Goal: Task Accomplishment & Management: Manage account settings

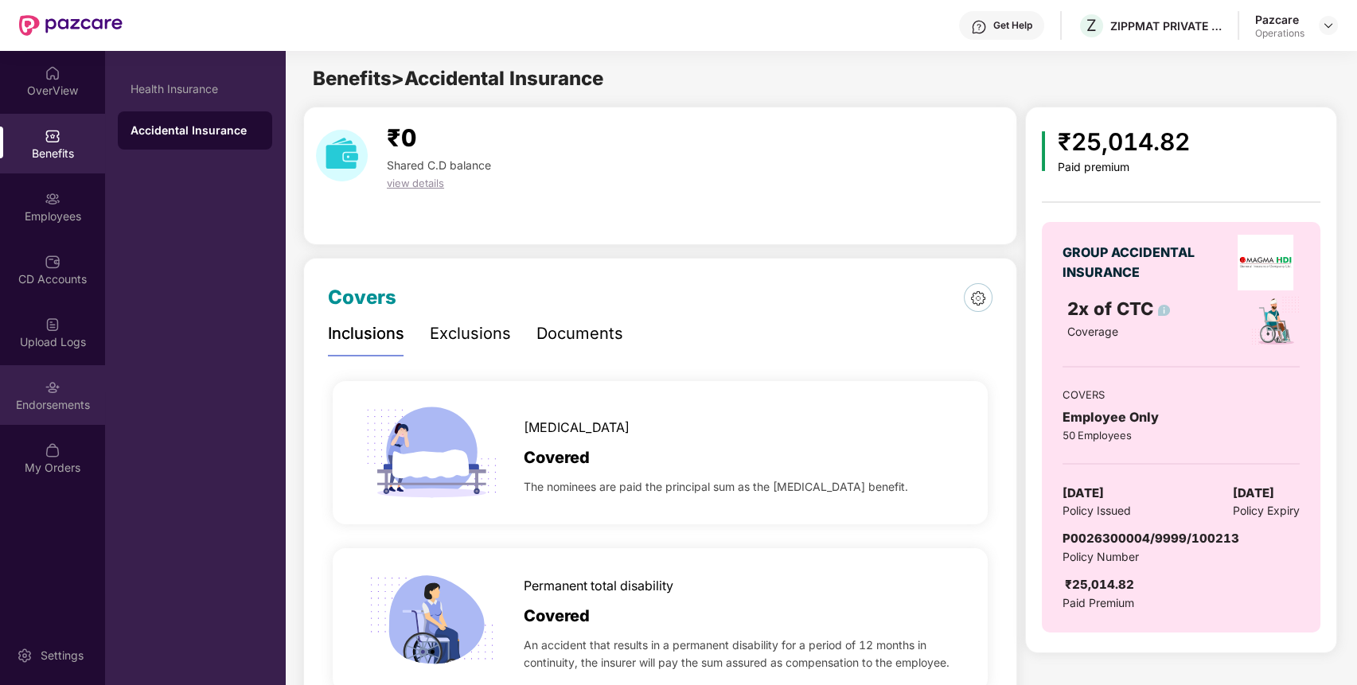
click at [65, 398] on div "Endorsements" at bounding box center [52, 405] width 105 height 16
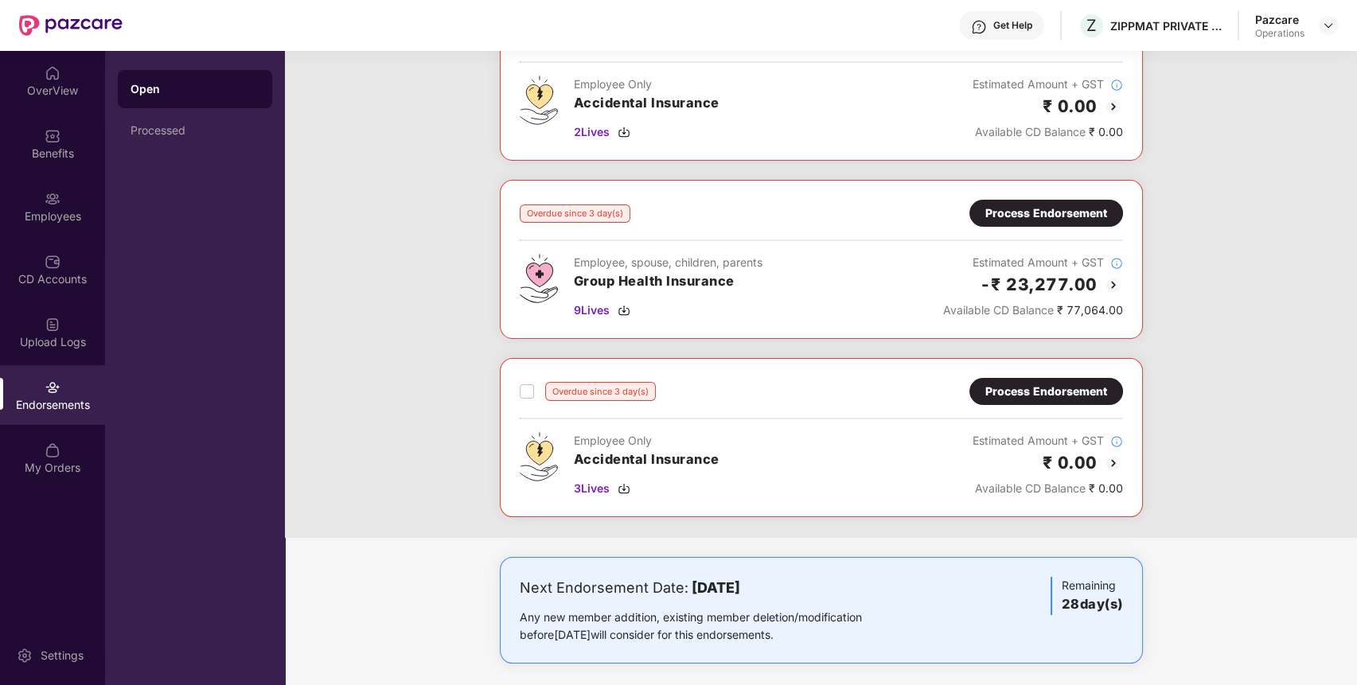
scroll to position [316, 0]
click at [592, 310] on span "9 Lives" at bounding box center [592, 310] width 36 height 18
click at [50, 146] on div "Benefits" at bounding box center [52, 154] width 105 height 16
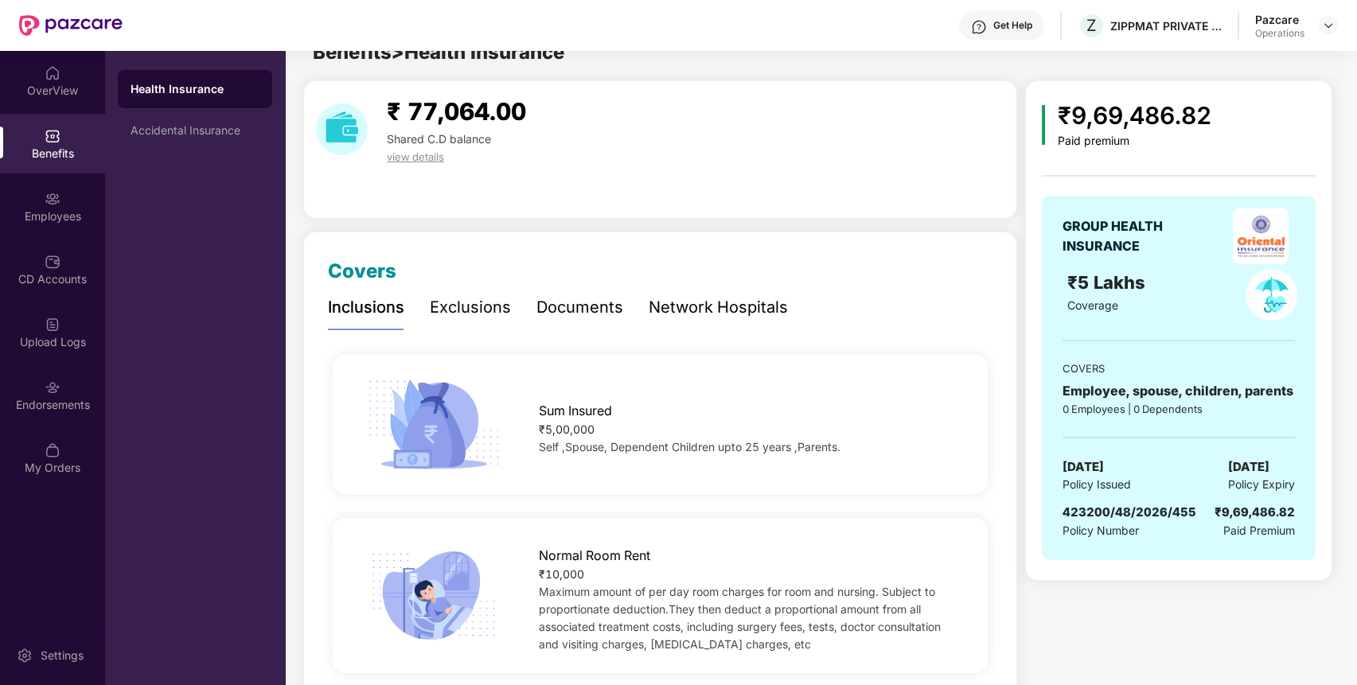
scroll to position [0, 0]
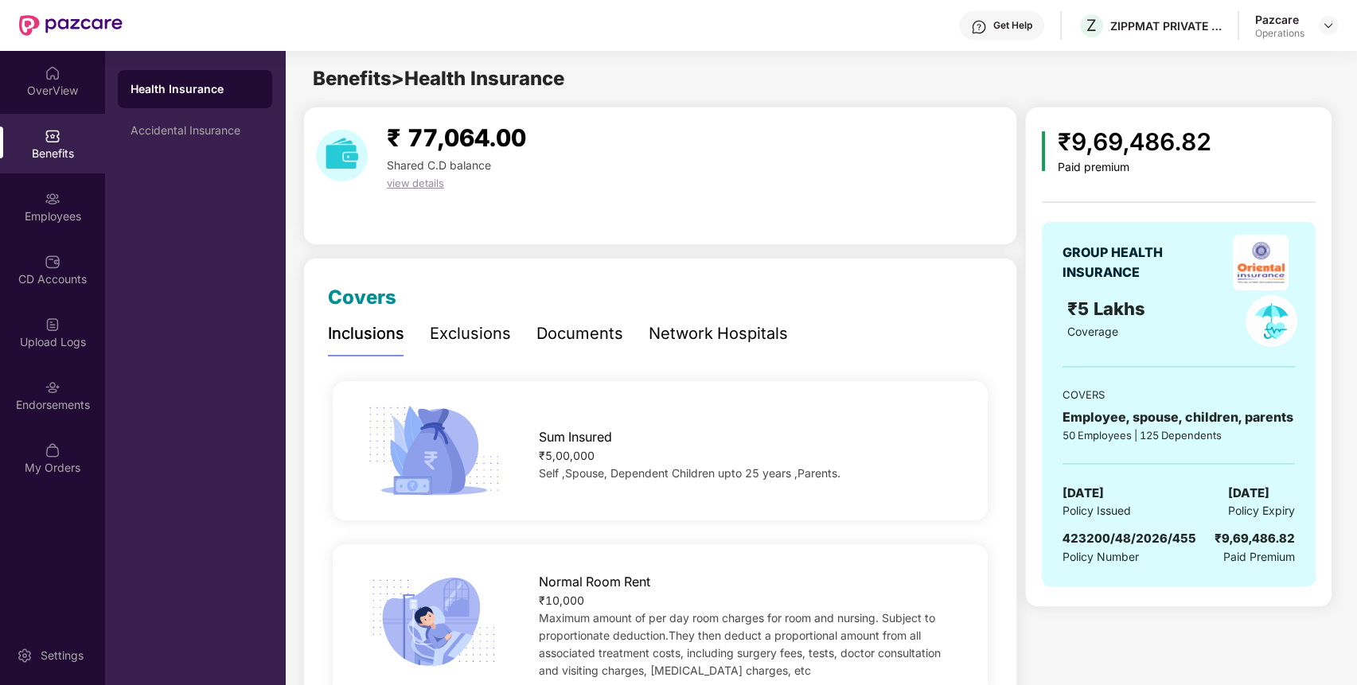
click at [1114, 532] on span "423200/48/2026/455" at bounding box center [1129, 538] width 134 height 15
copy span "423200/48/2026/455"
click at [1328, 33] on div at bounding box center [1327, 25] width 19 height 19
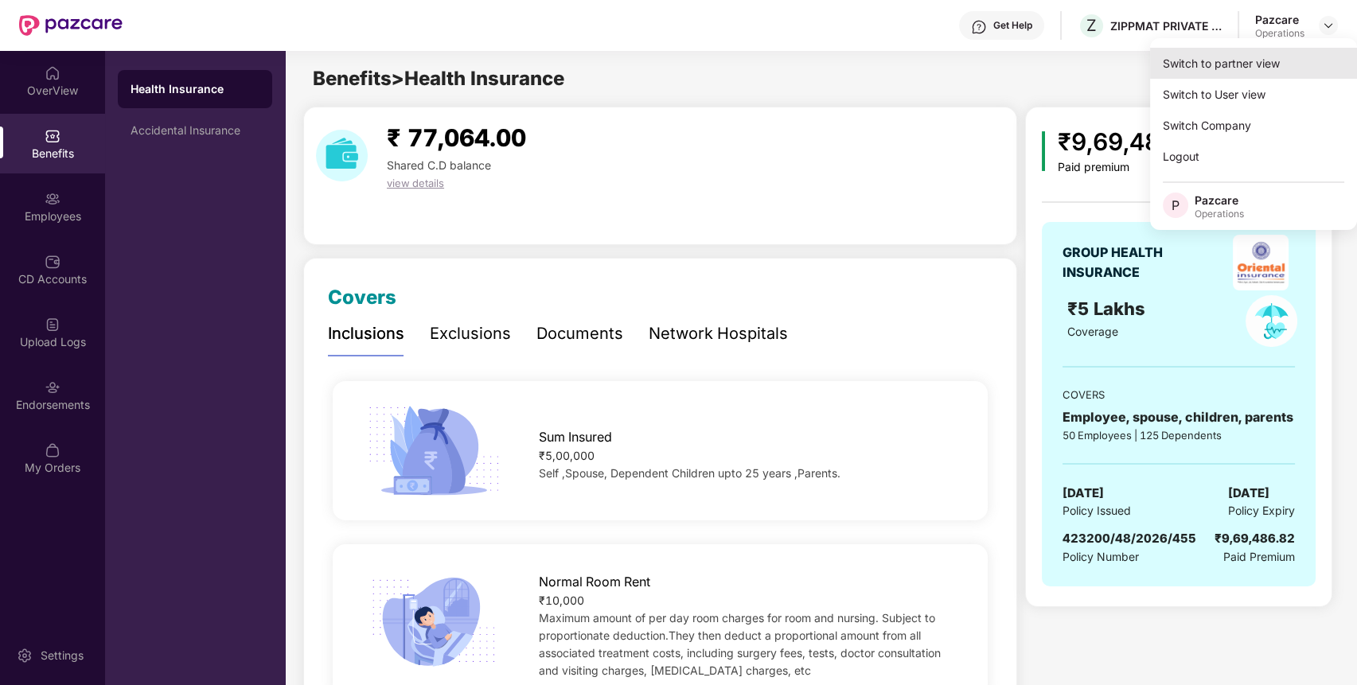
click at [1298, 73] on div "Switch to partner view" at bounding box center [1253, 63] width 207 height 31
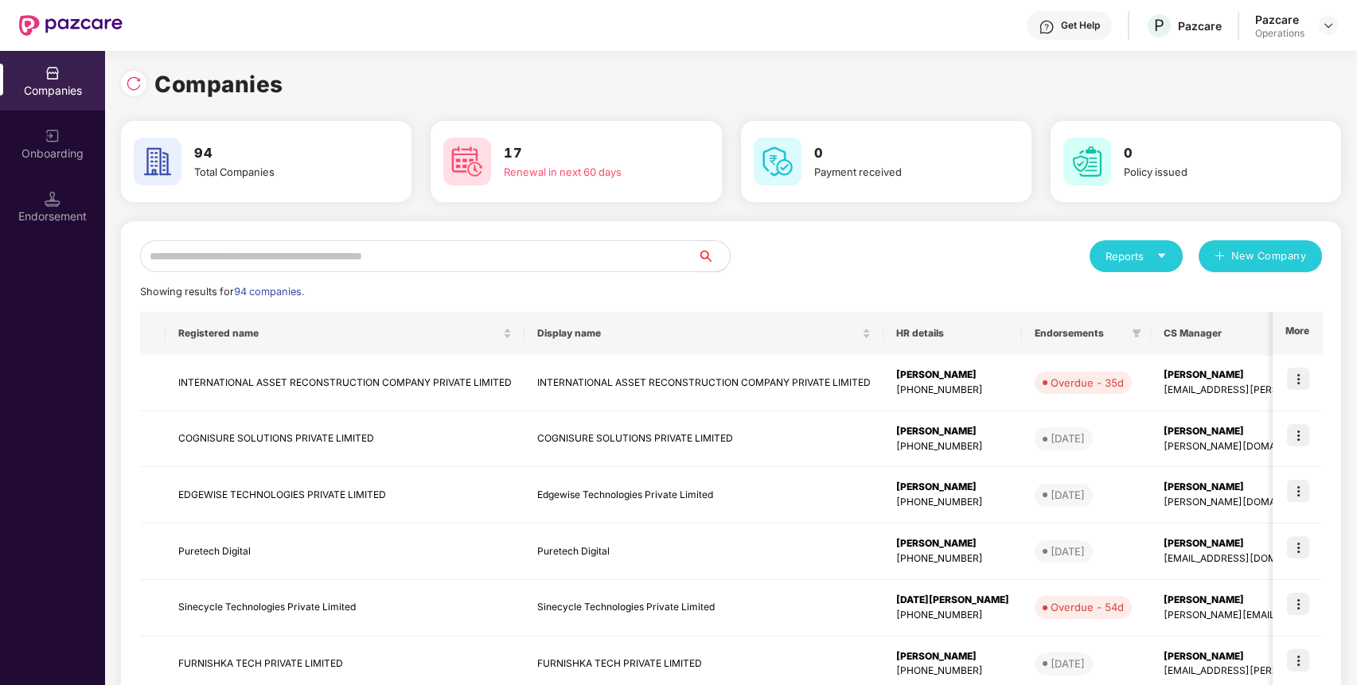
click at [563, 262] on input "text" at bounding box center [419, 256] width 558 height 32
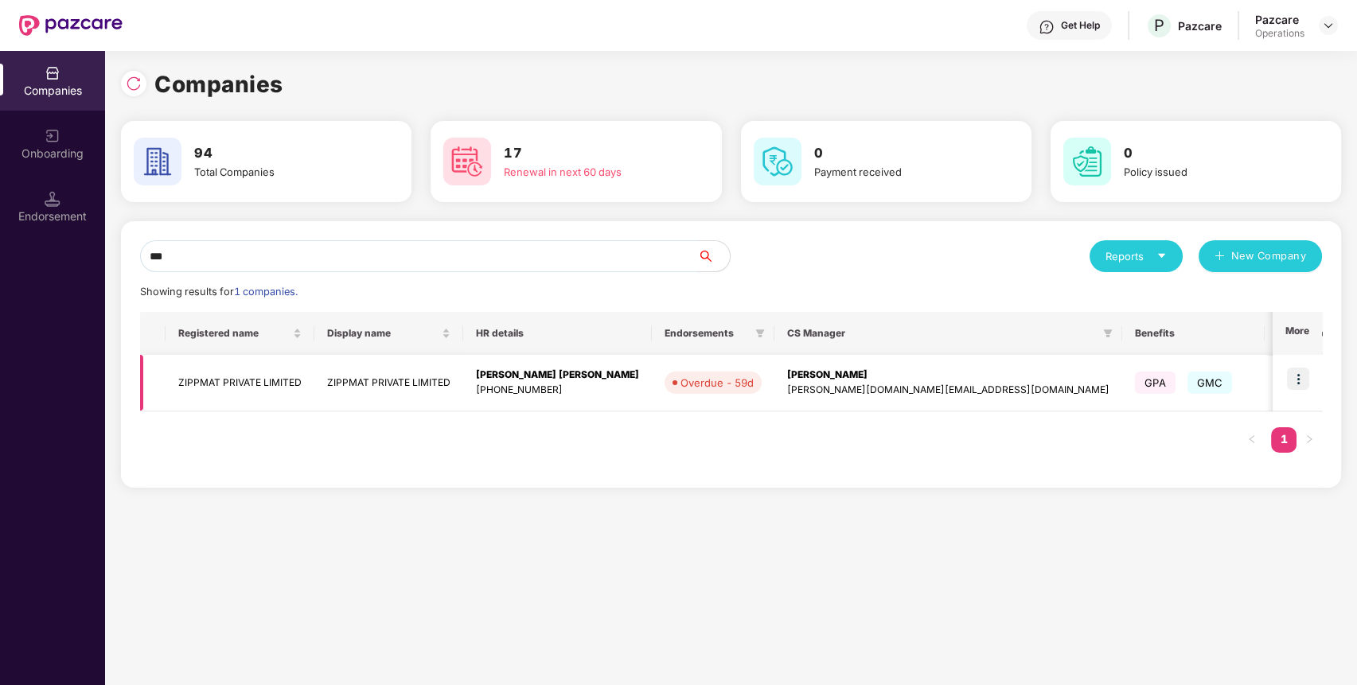
type input "***"
click at [1301, 380] on img at bounding box center [1298, 379] width 22 height 22
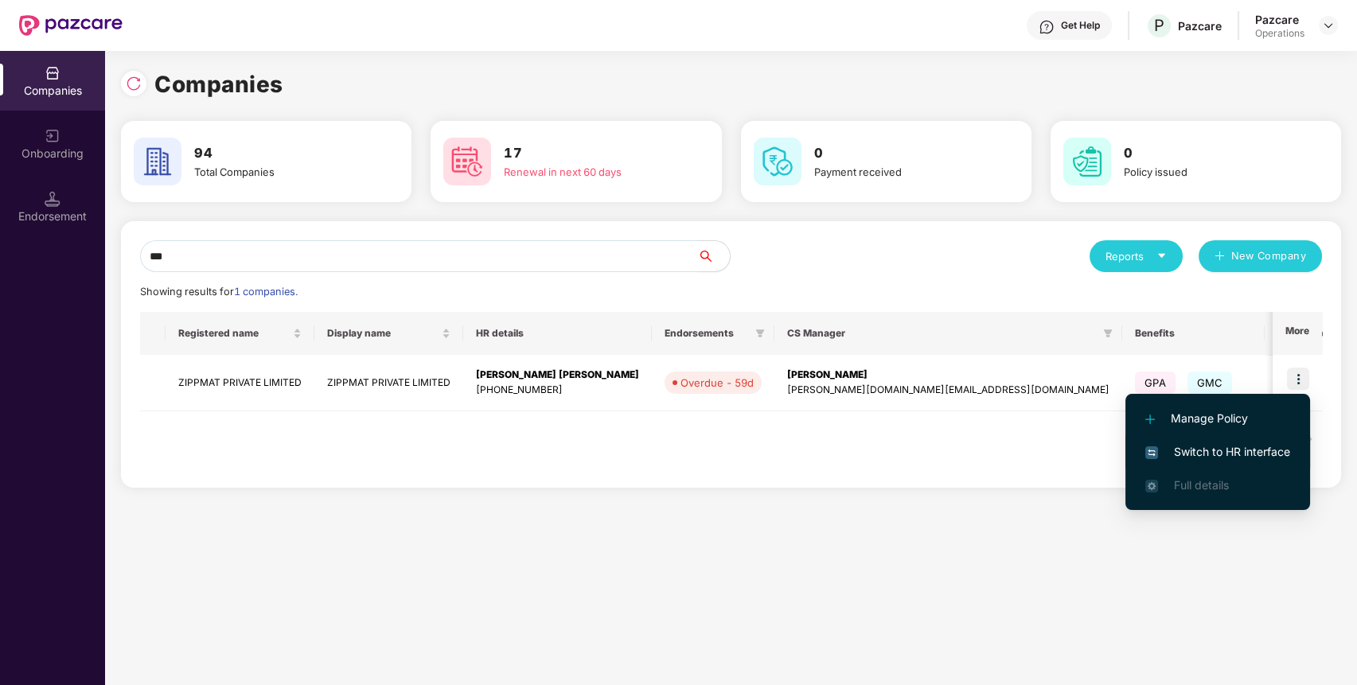
click at [1263, 451] on span "Switch to HR interface" at bounding box center [1217, 452] width 145 height 18
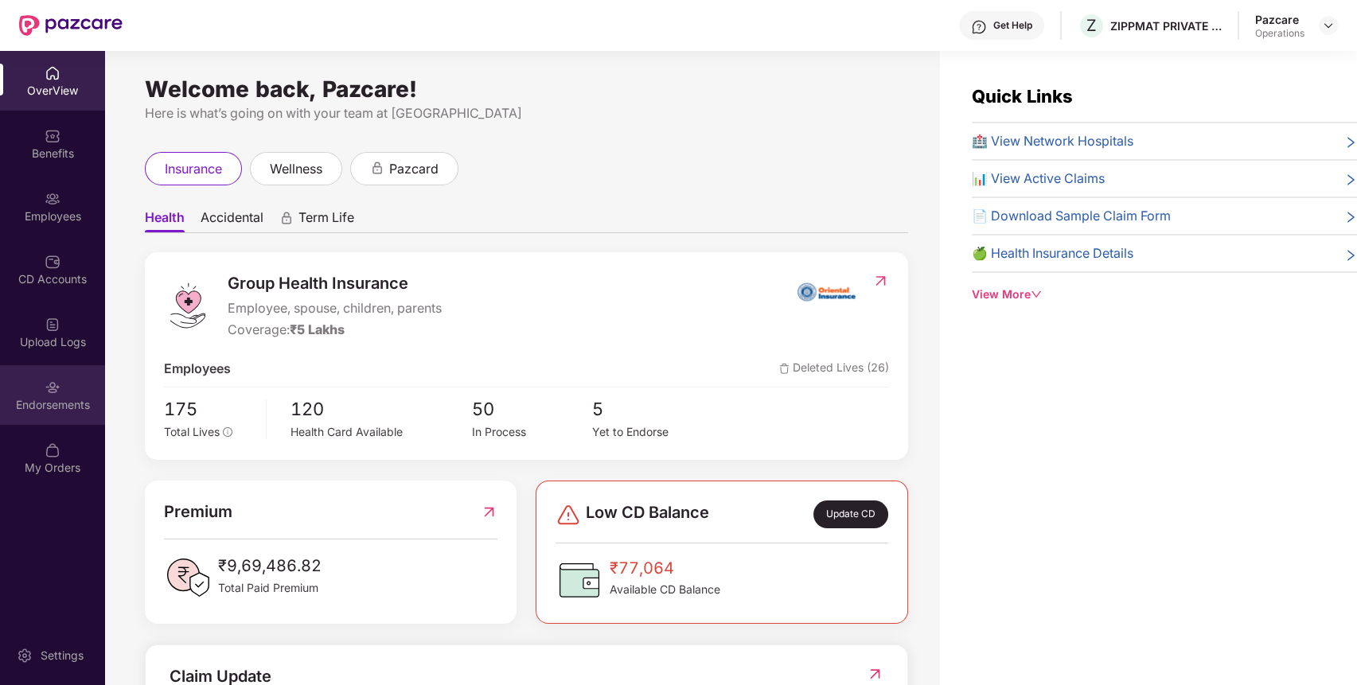
click at [4, 377] on div "Endorsements" at bounding box center [52, 395] width 105 height 60
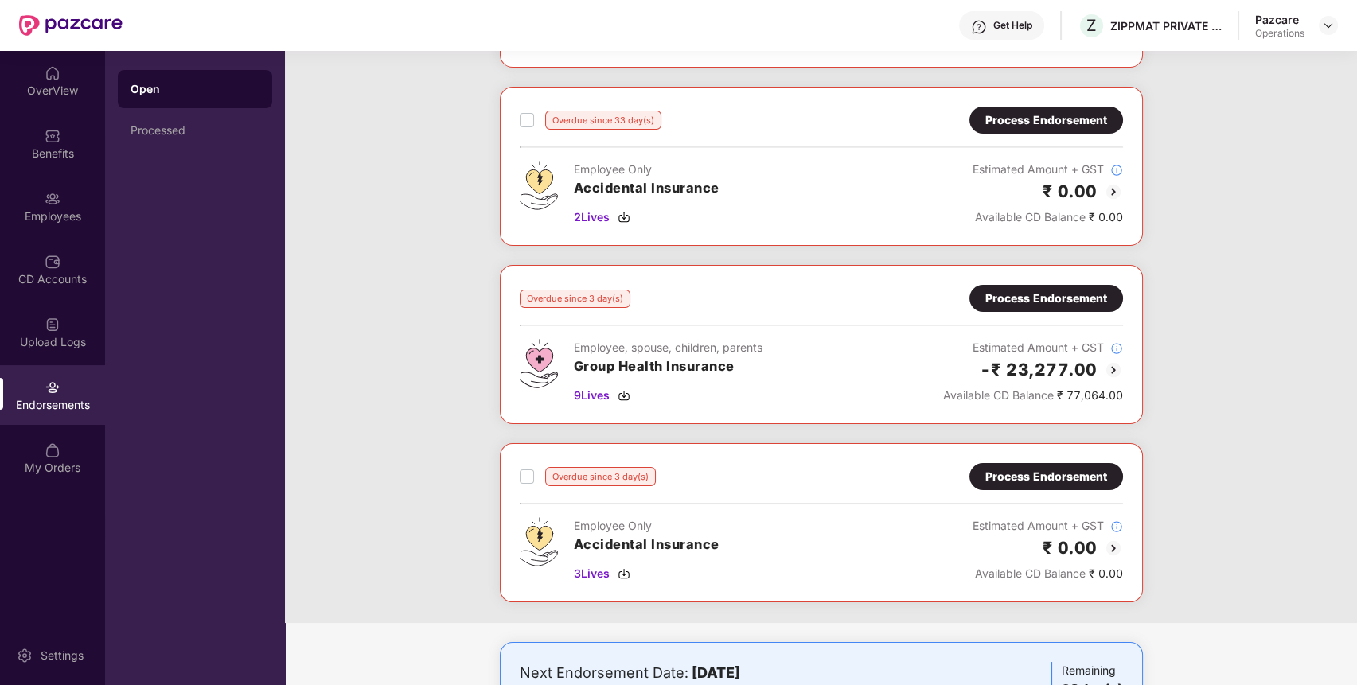
scroll to position [231, 0]
click at [1050, 297] on div "Process Endorsement" at bounding box center [1046, 298] width 122 height 18
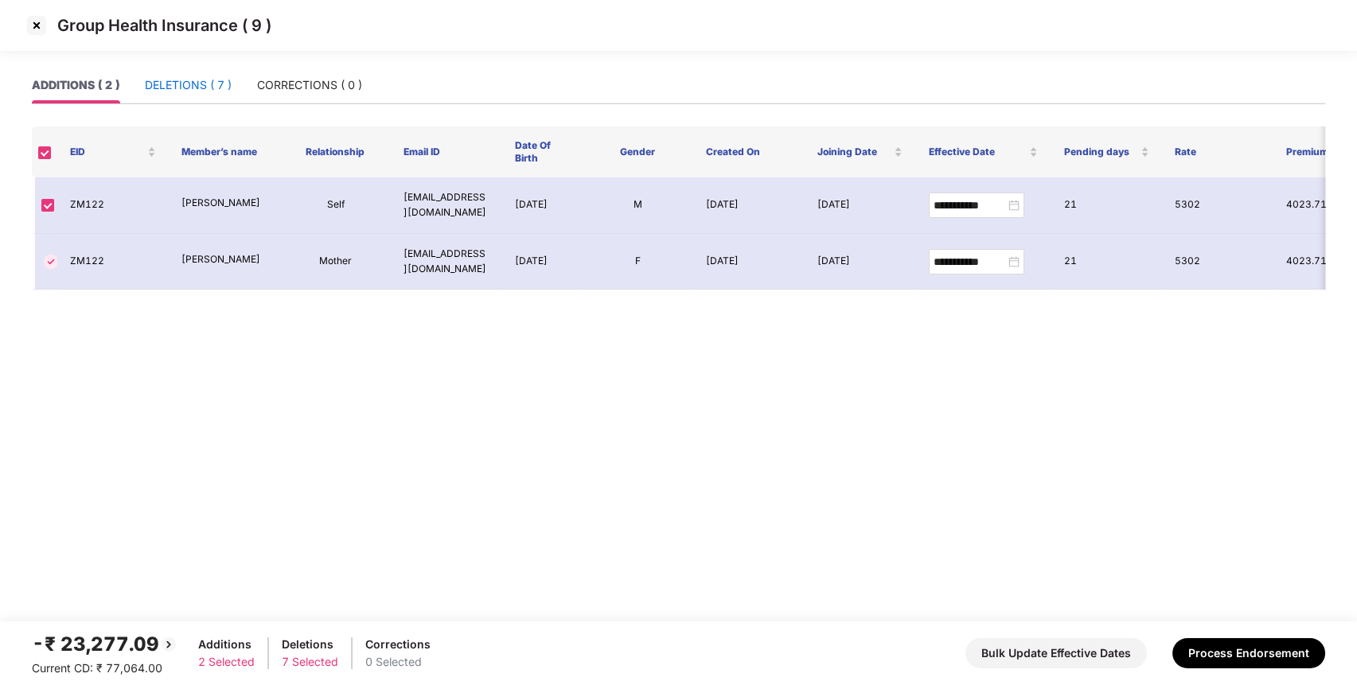
click at [197, 89] on div "DELETIONS ( 7 )" at bounding box center [188, 85] width 87 height 18
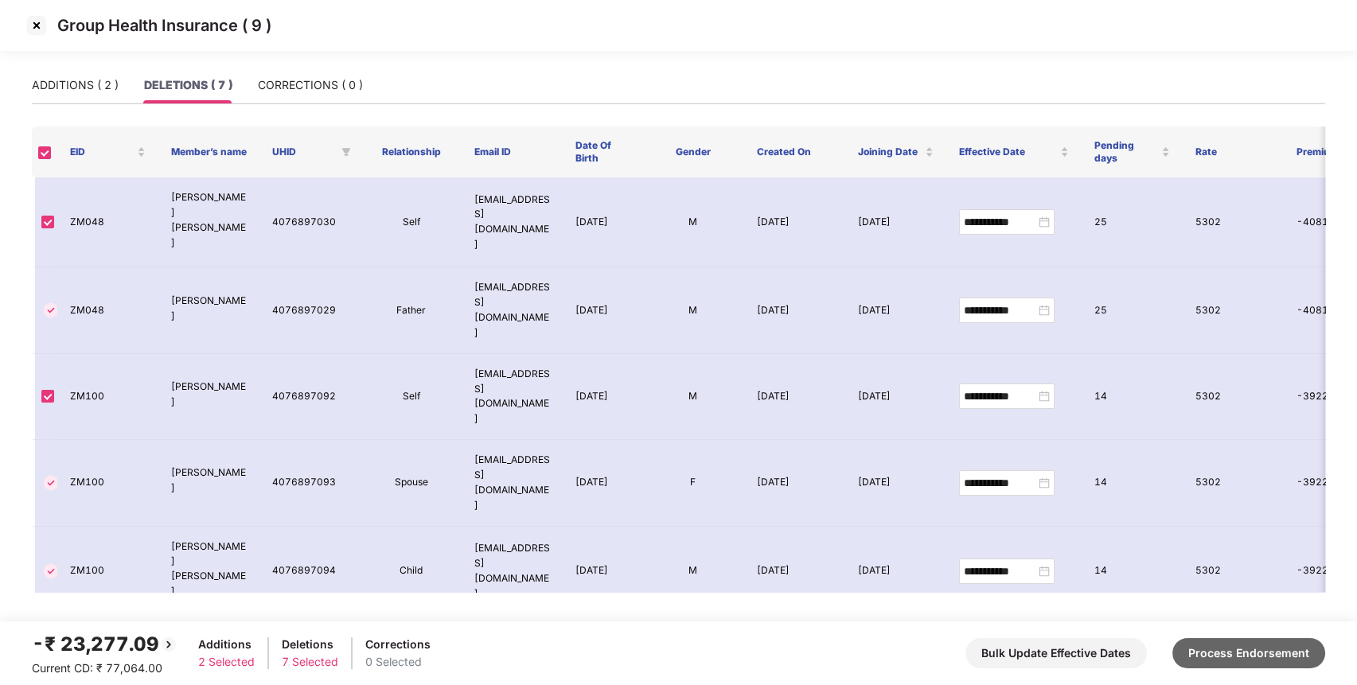
click at [1271, 660] on button "Process Endorsement" at bounding box center [1248, 653] width 153 height 30
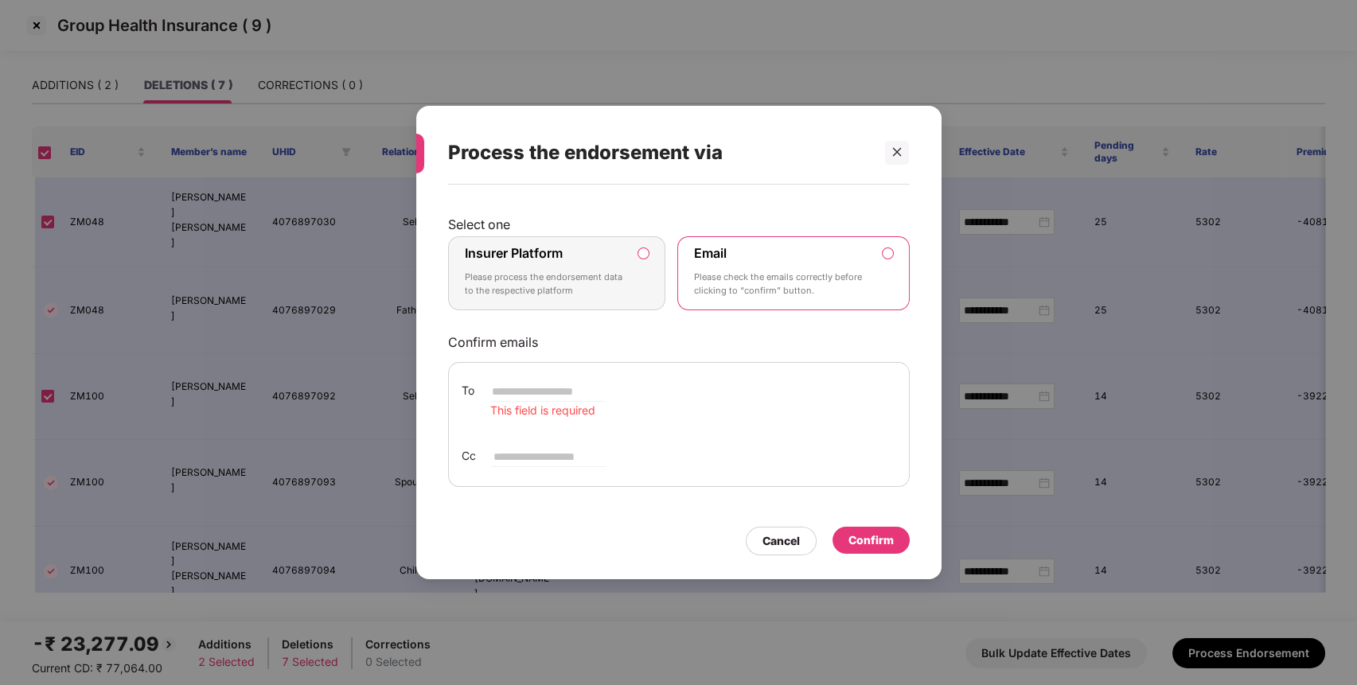
click at [598, 256] on div "Insurer Platform Please process the endorsement data to the respective platform" at bounding box center [546, 273] width 162 height 57
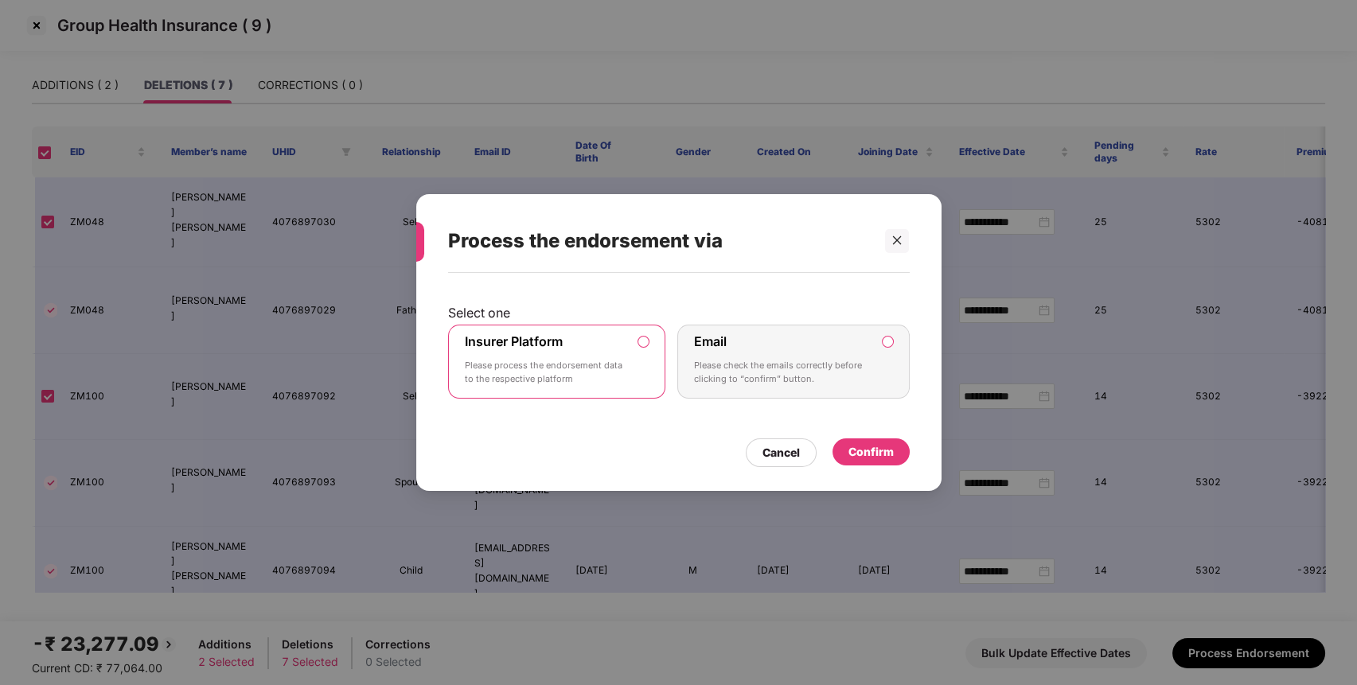
click at [869, 449] on div "Confirm" at bounding box center [870, 452] width 45 height 18
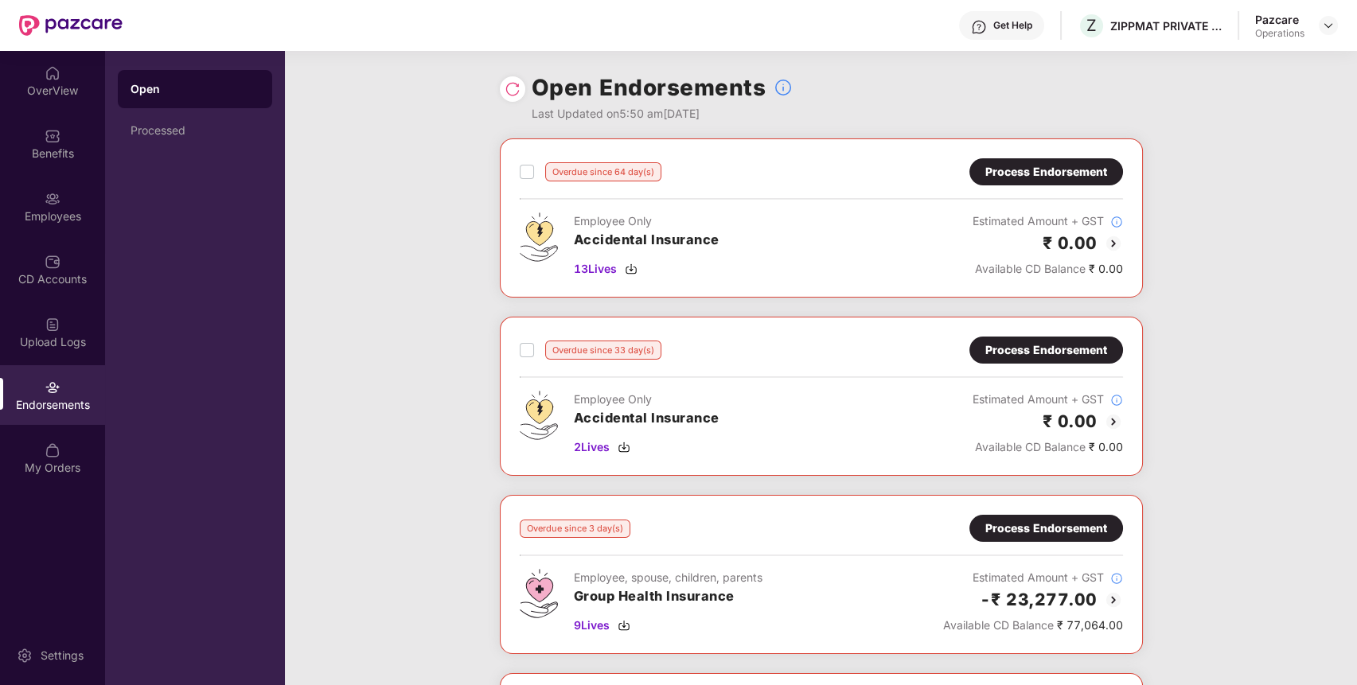
scroll to position [324, 0]
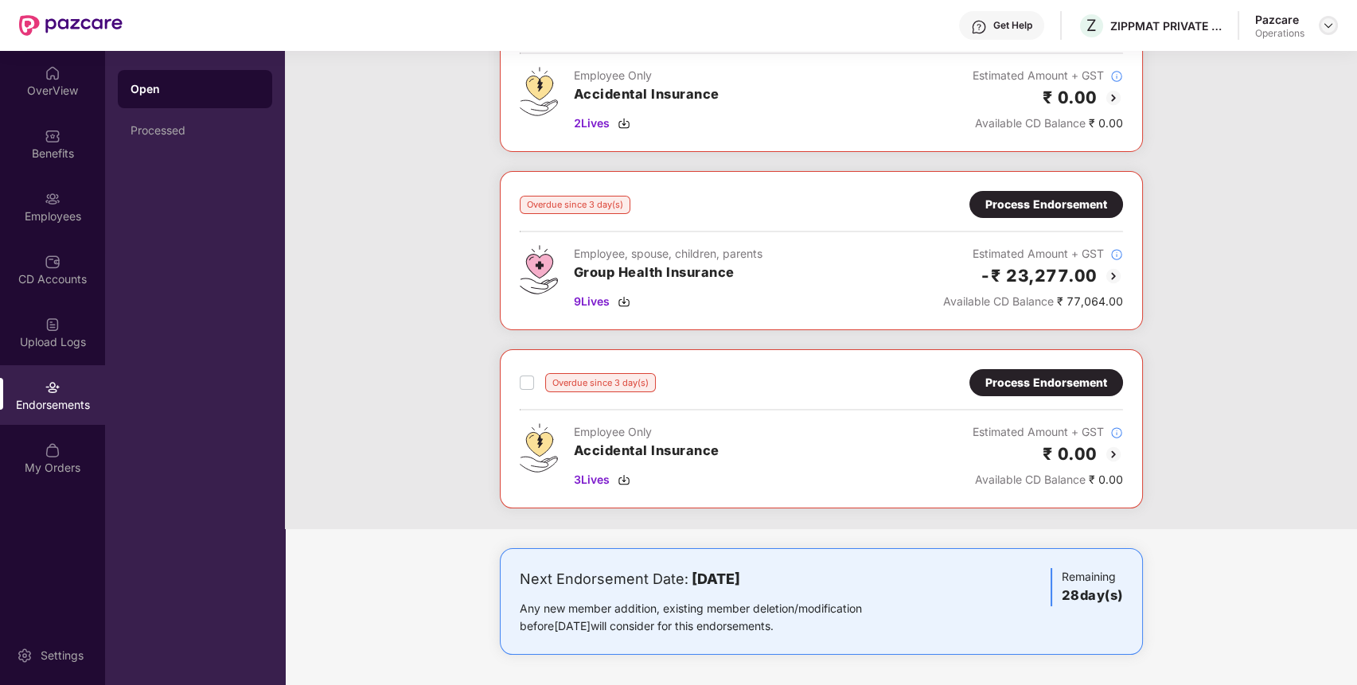
click at [1330, 22] on img at bounding box center [1328, 25] width 13 height 13
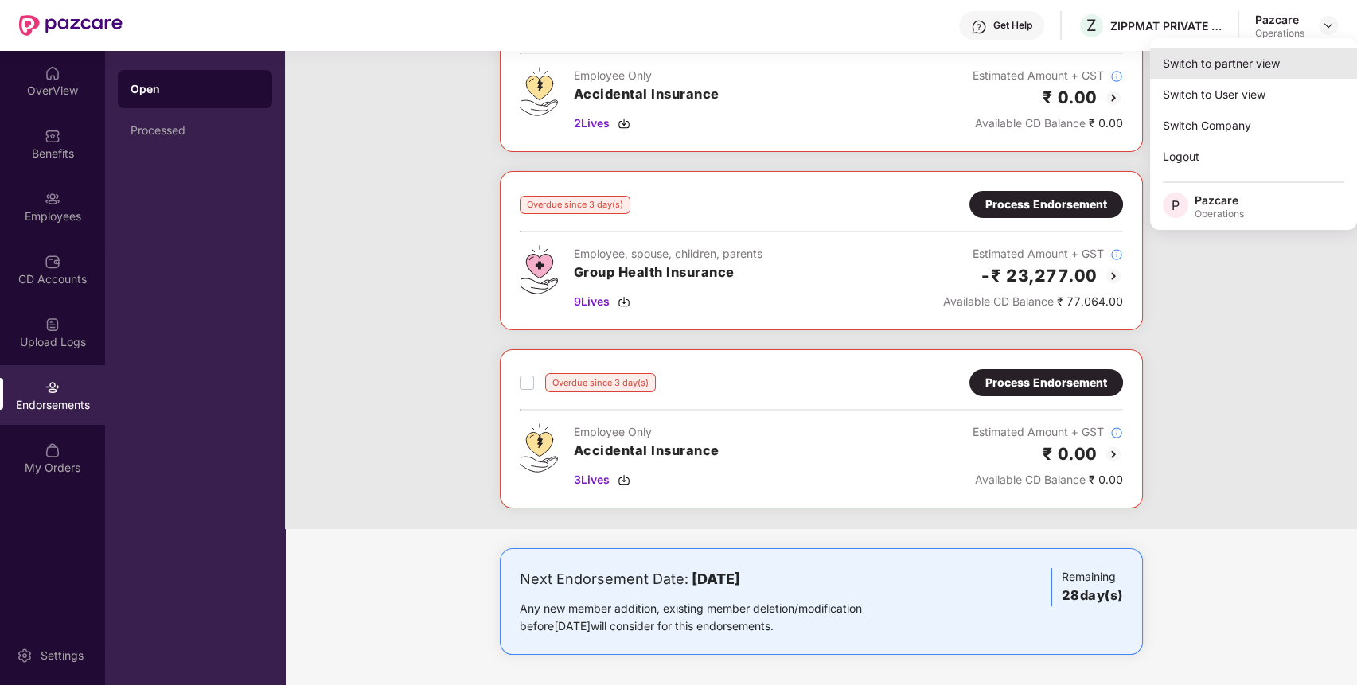
click at [1290, 64] on div "Switch to partner view" at bounding box center [1253, 63] width 207 height 31
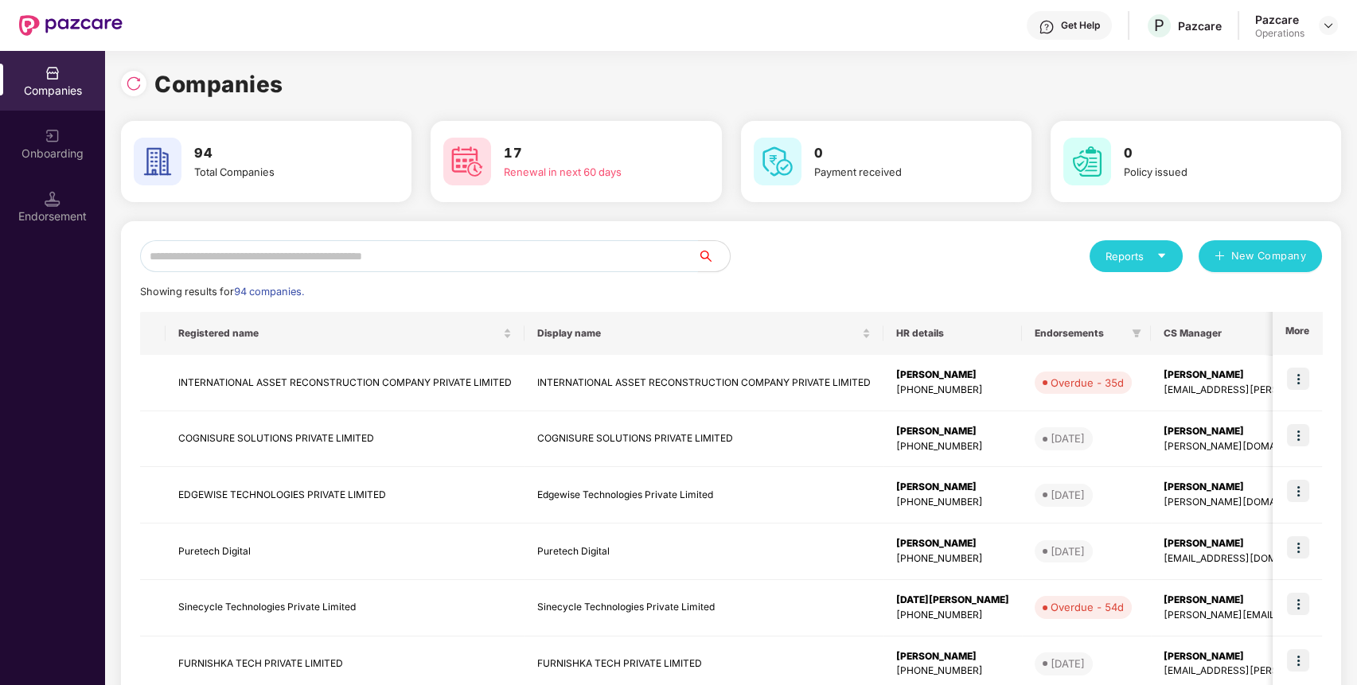
click at [576, 257] on input "text" at bounding box center [419, 256] width 558 height 32
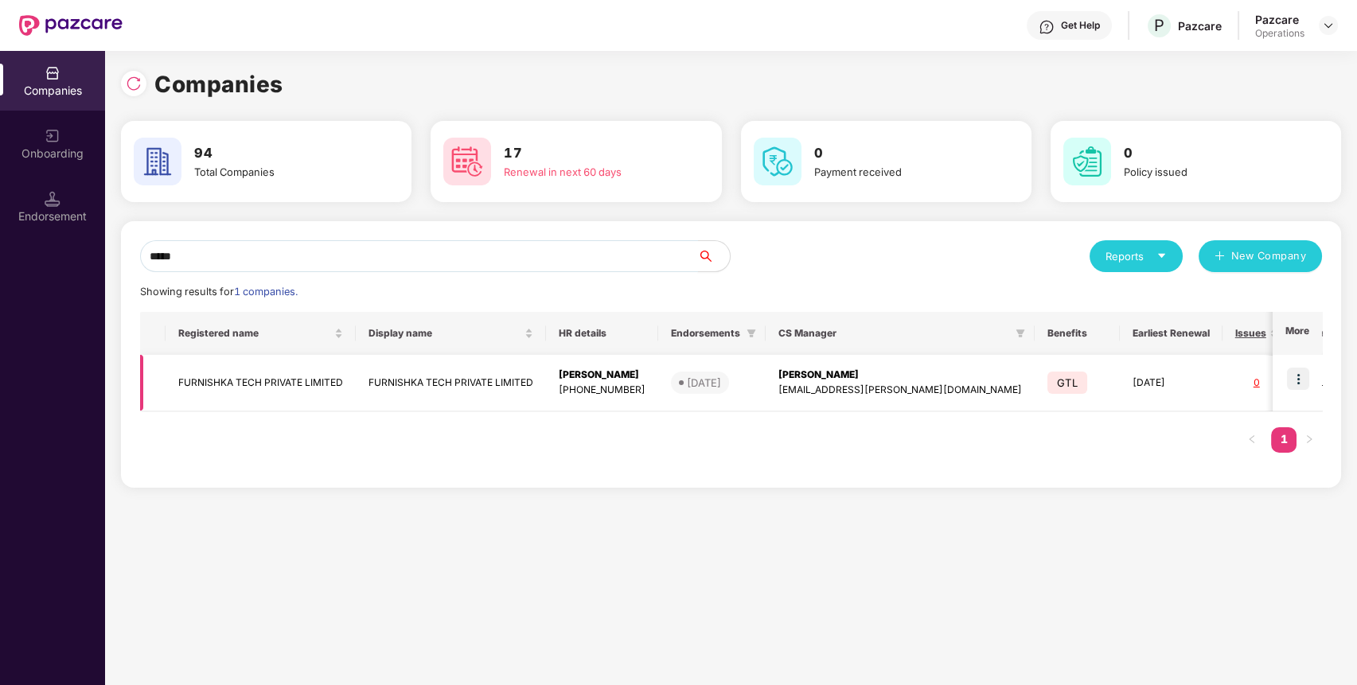
type input "*****"
click at [1301, 378] on img at bounding box center [1298, 379] width 22 height 22
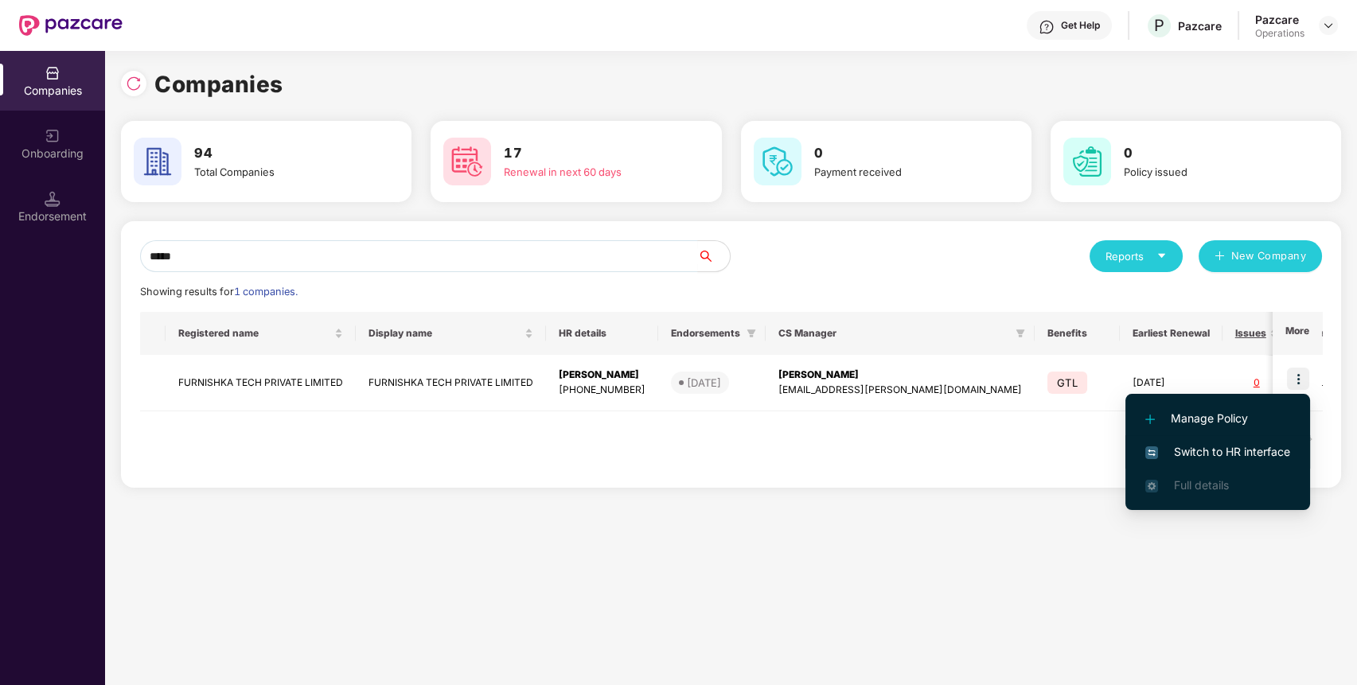
click at [1256, 443] on span "Switch to HR interface" at bounding box center [1217, 452] width 145 height 18
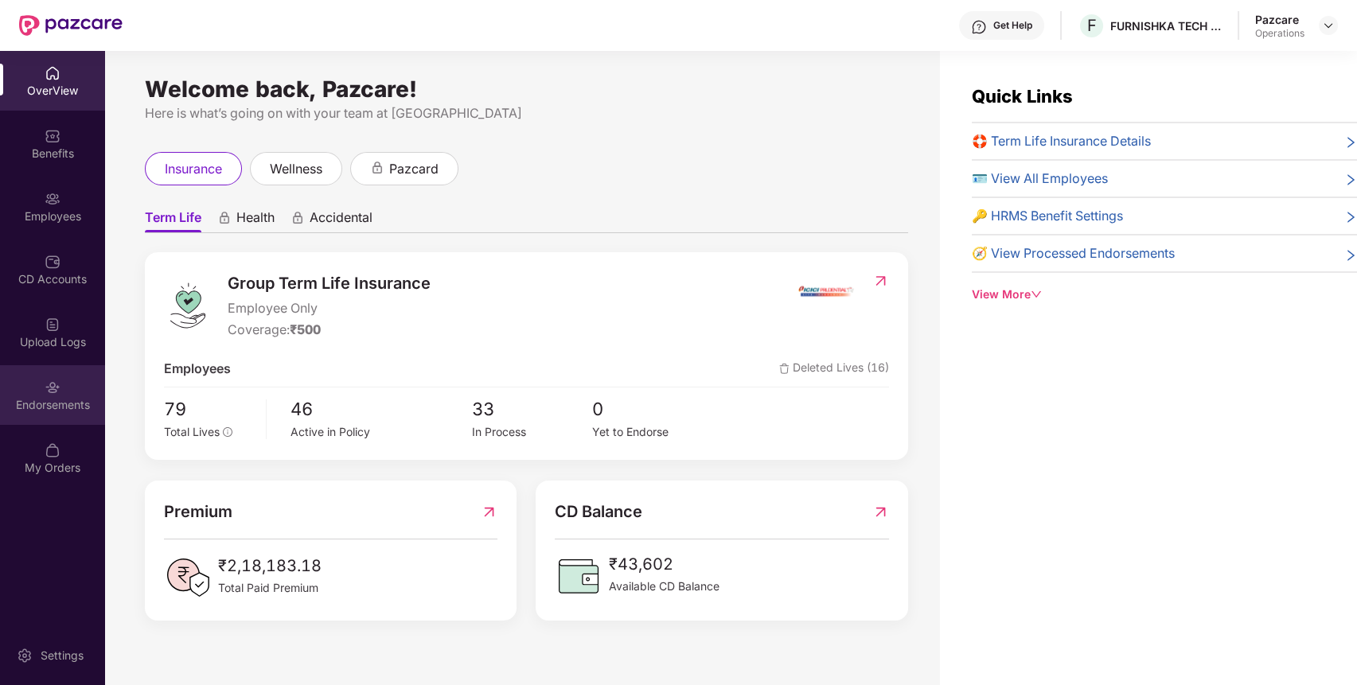
click at [25, 388] on div "Endorsements" at bounding box center [52, 395] width 105 height 60
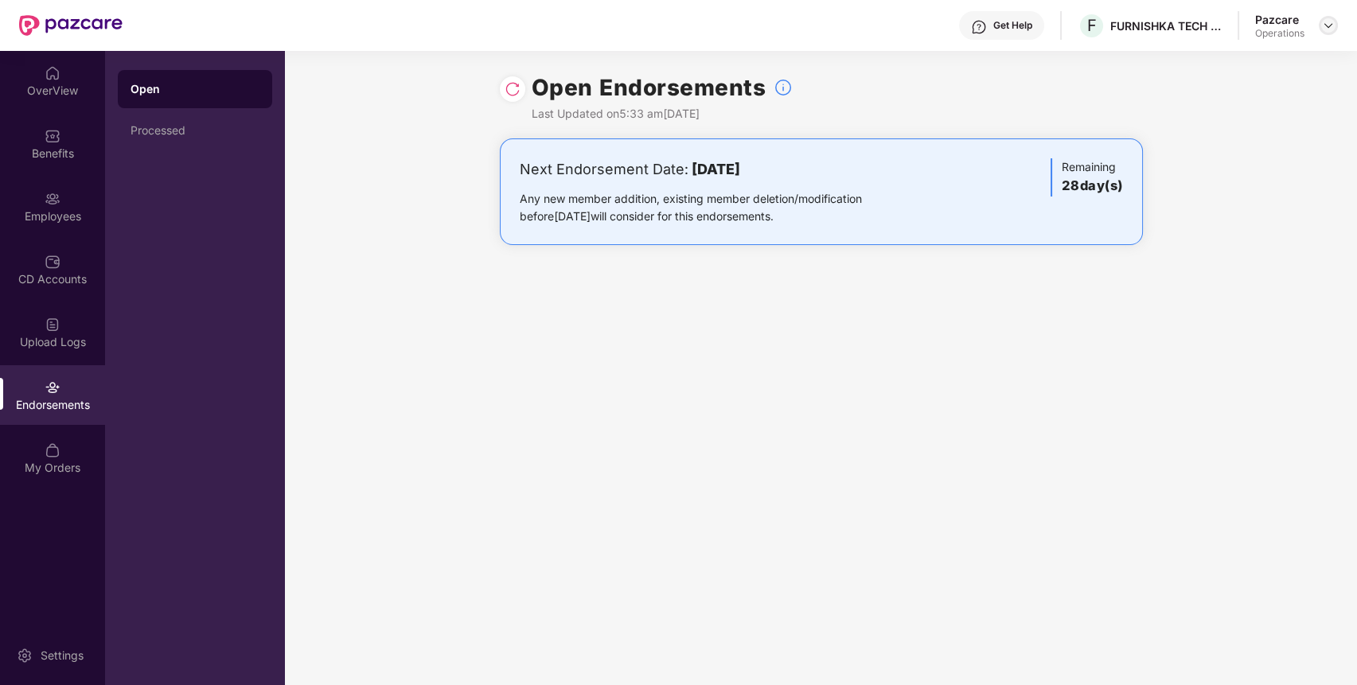
click at [1326, 25] on img at bounding box center [1328, 25] width 13 height 13
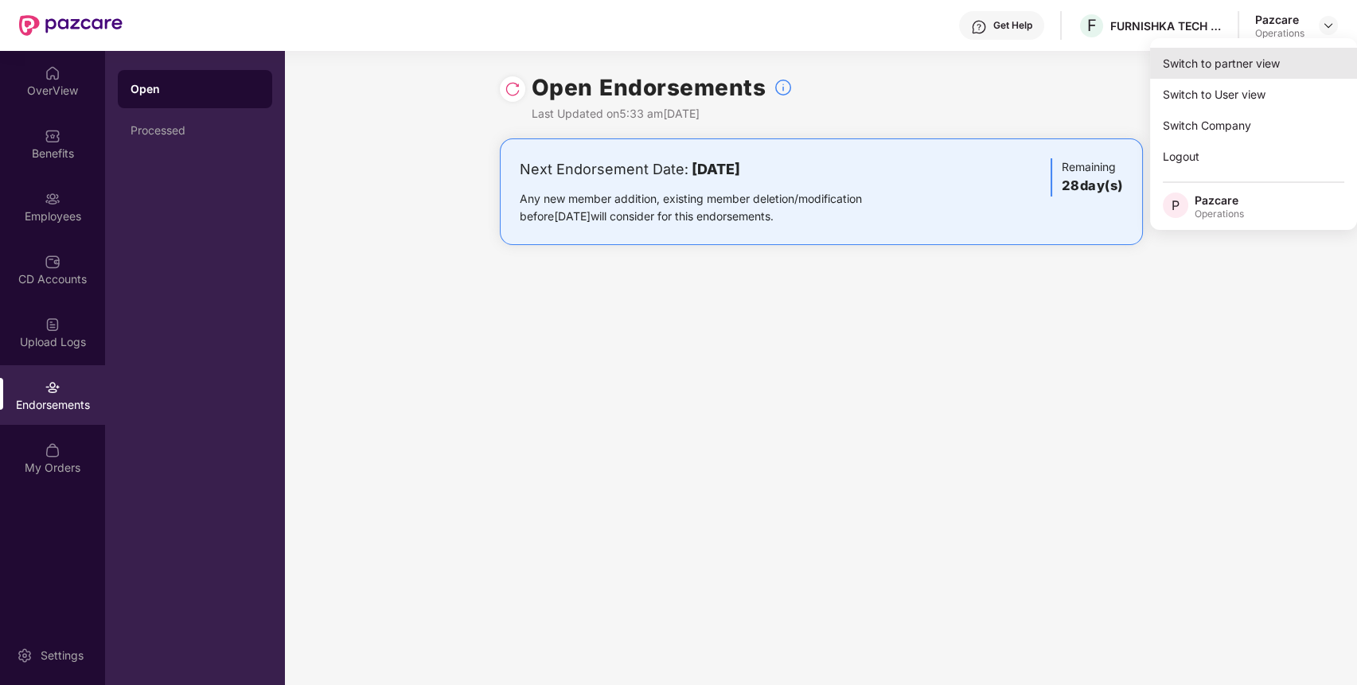
click at [1286, 68] on div "Switch to partner view" at bounding box center [1253, 63] width 207 height 31
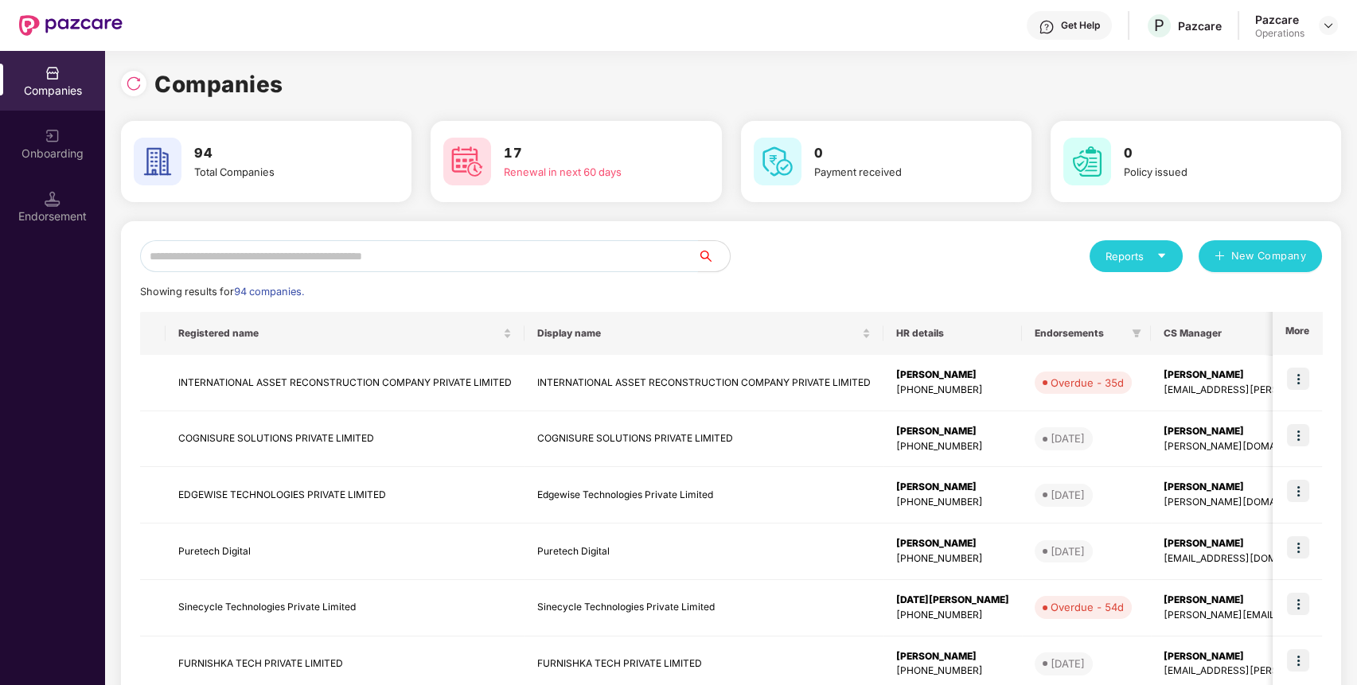
click at [642, 243] on input "text" at bounding box center [419, 256] width 558 height 32
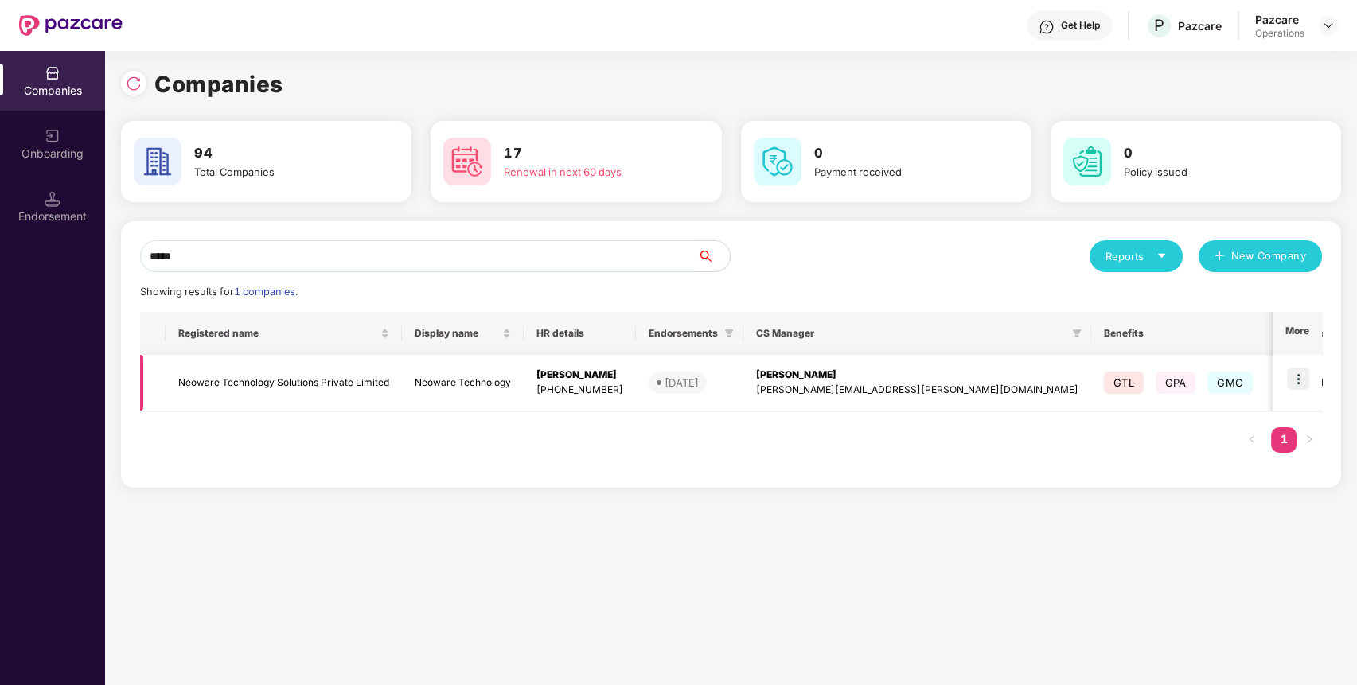
type input "*****"
click at [1298, 371] on img at bounding box center [1298, 379] width 22 height 22
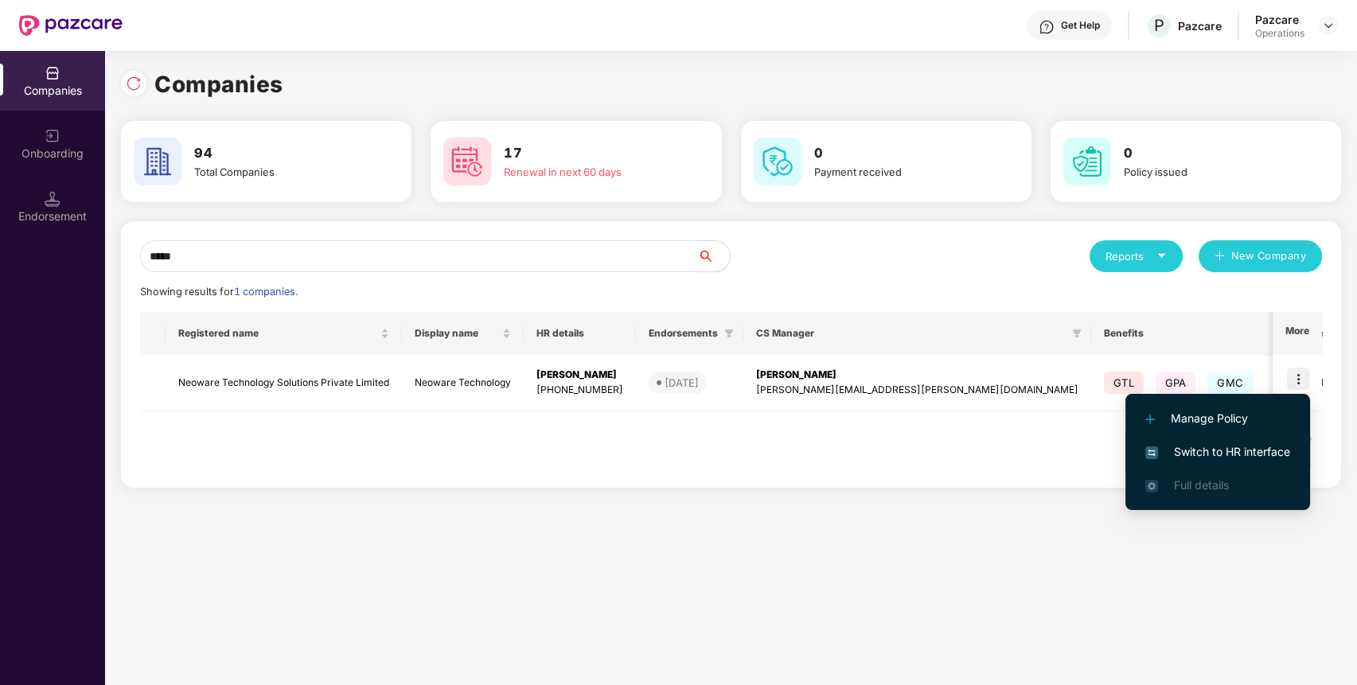
click at [1218, 450] on span "Switch to HR interface" at bounding box center [1217, 452] width 145 height 18
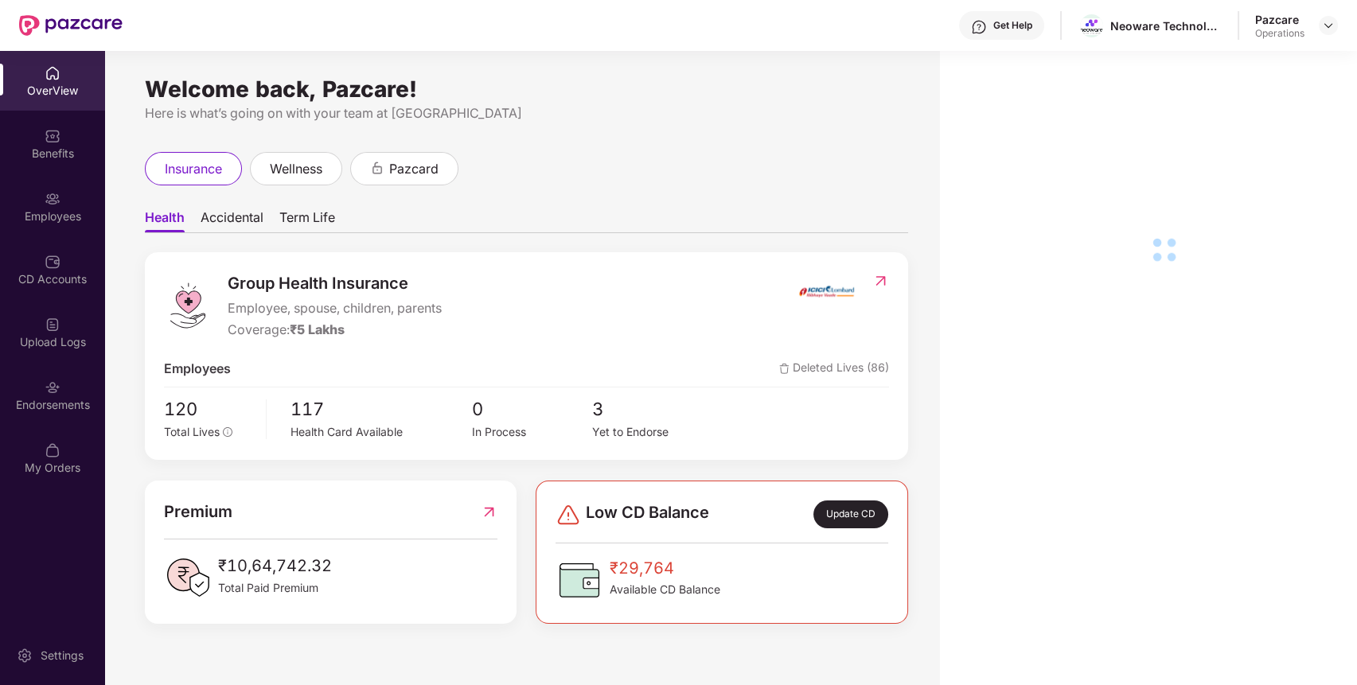
click at [28, 403] on div "Endorsements" at bounding box center [52, 405] width 105 height 16
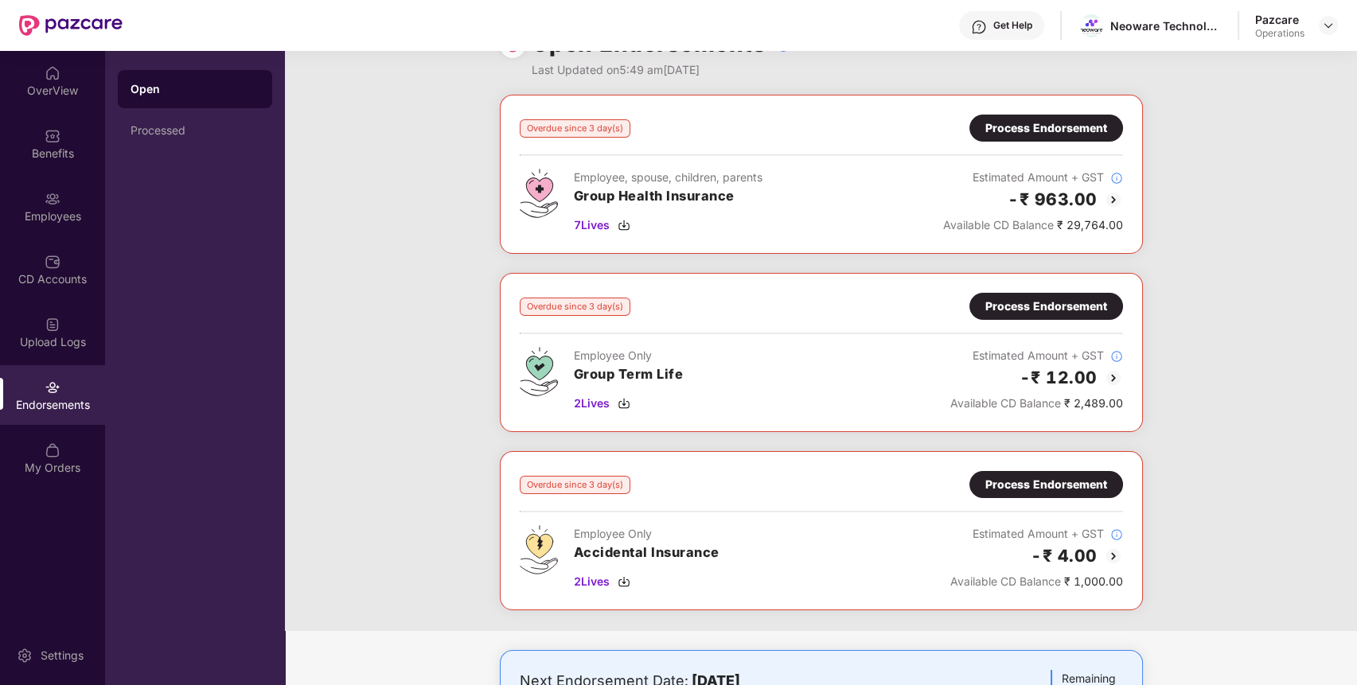
scroll to position [0, 0]
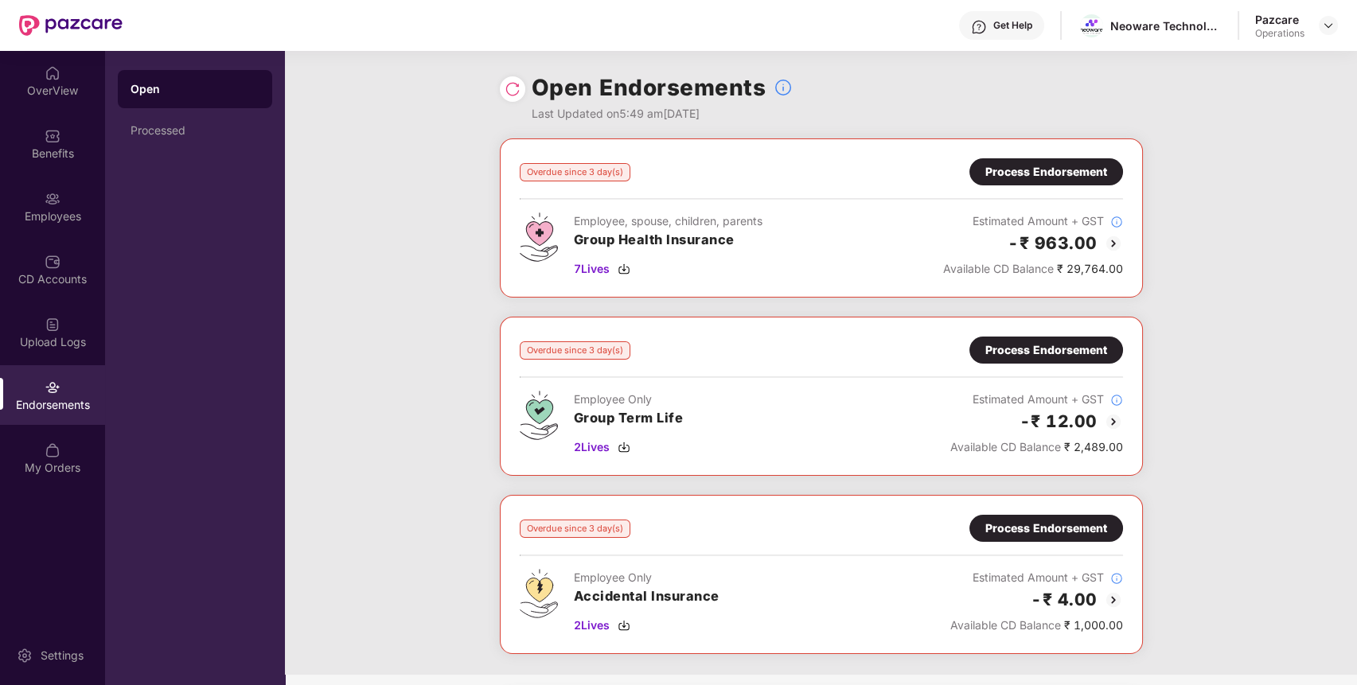
click at [1062, 169] on div "Process Endorsement" at bounding box center [1046, 172] width 122 height 18
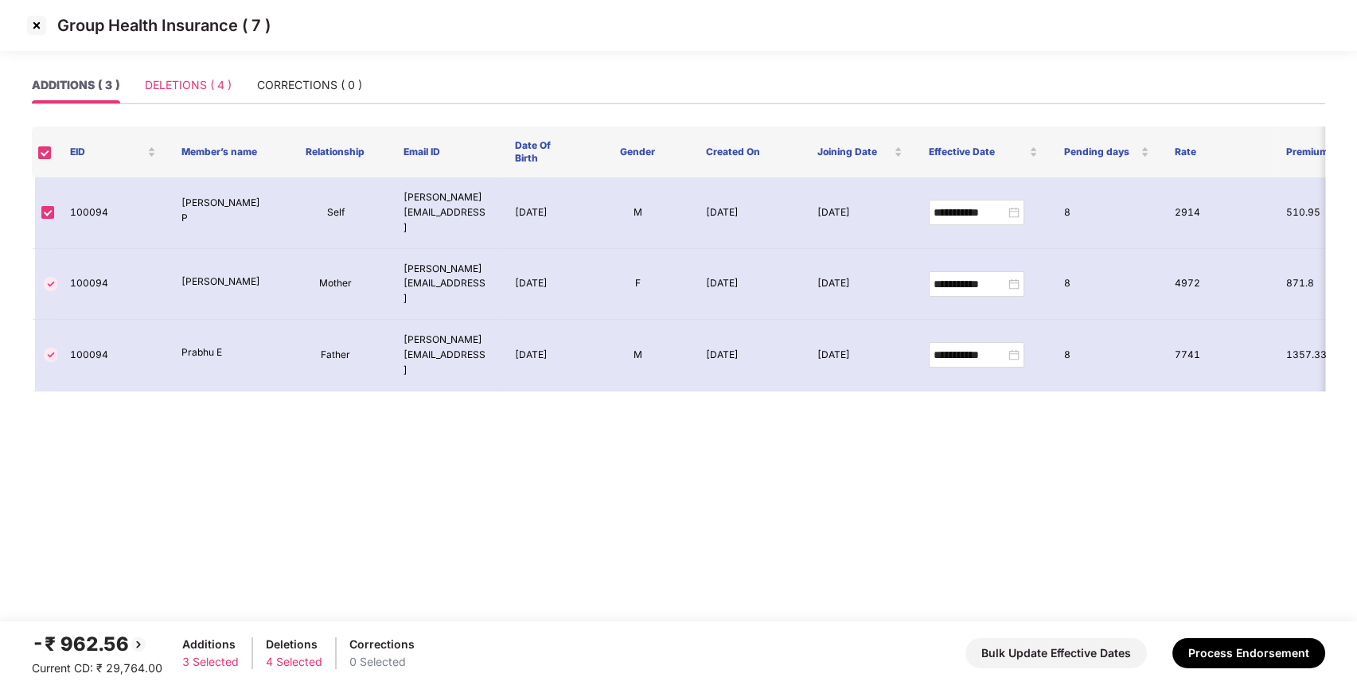
click at [197, 68] on div "DELETIONS ( 4 )" at bounding box center [188, 85] width 87 height 37
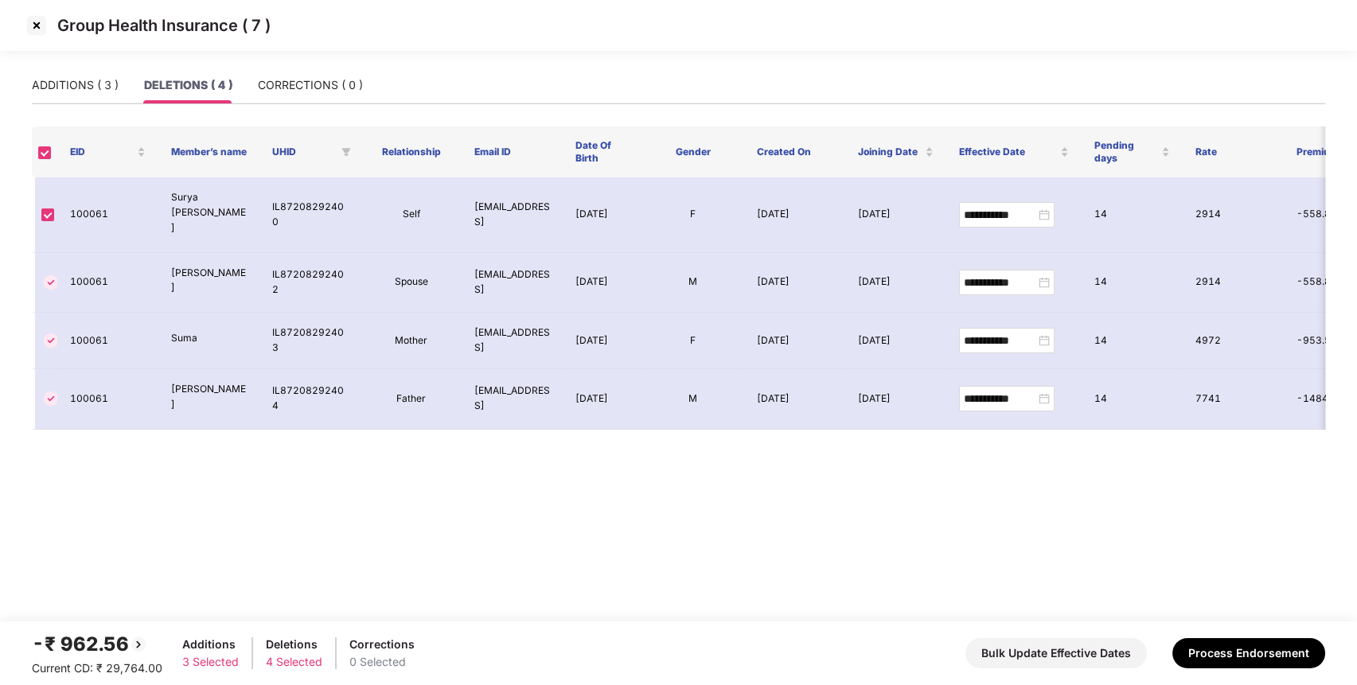
click at [36, 20] on img at bounding box center [36, 25] width 25 height 25
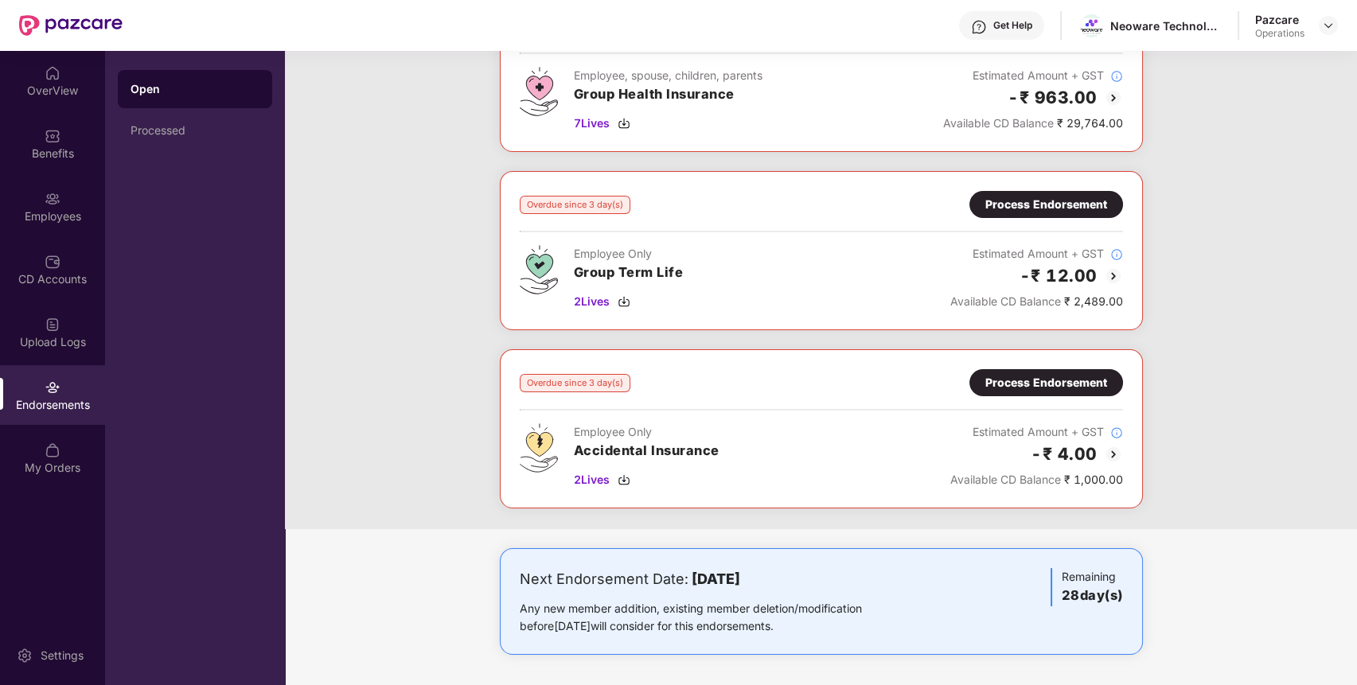
scroll to position [64, 0]
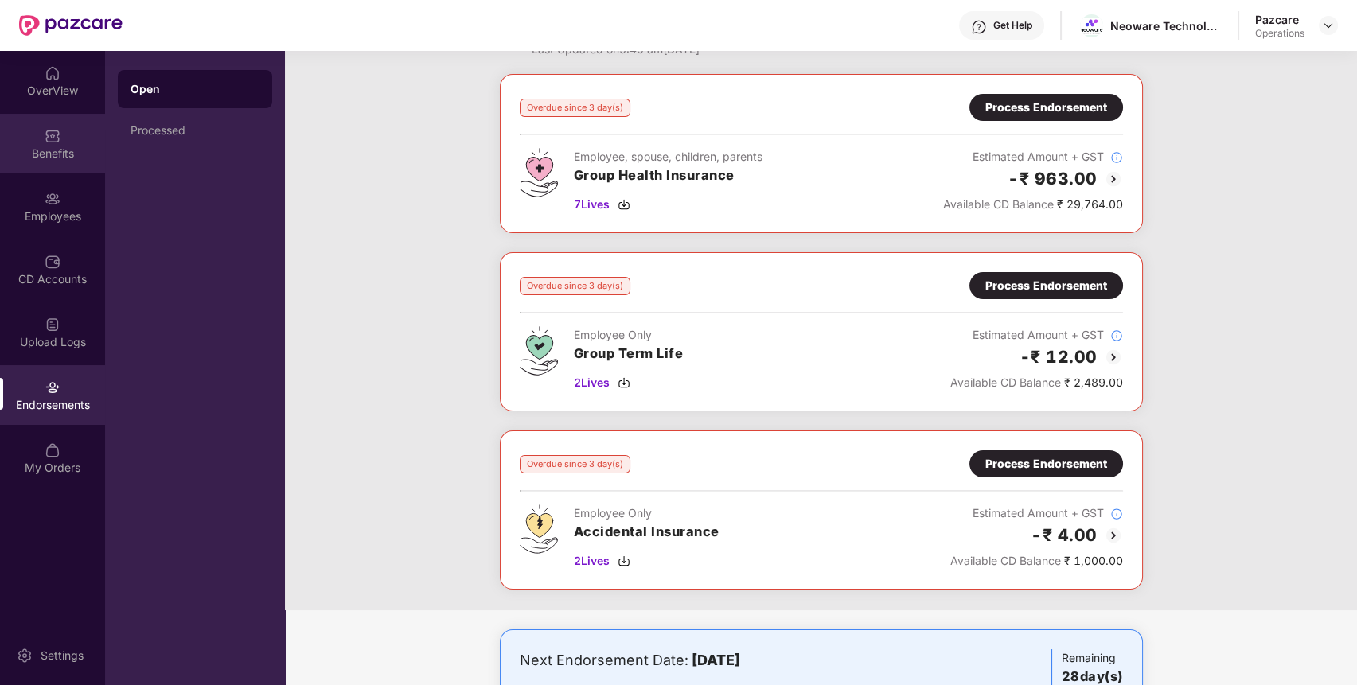
click at [14, 144] on div "Benefits" at bounding box center [52, 144] width 105 height 60
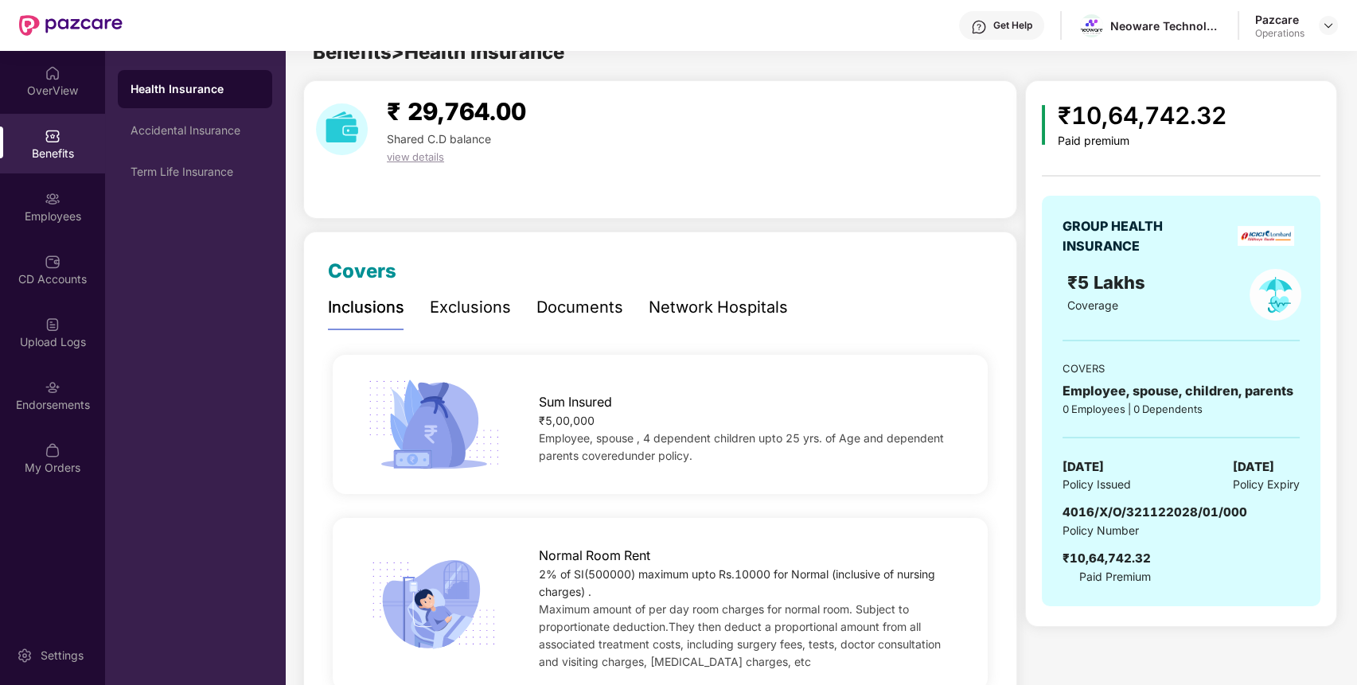
scroll to position [0, 0]
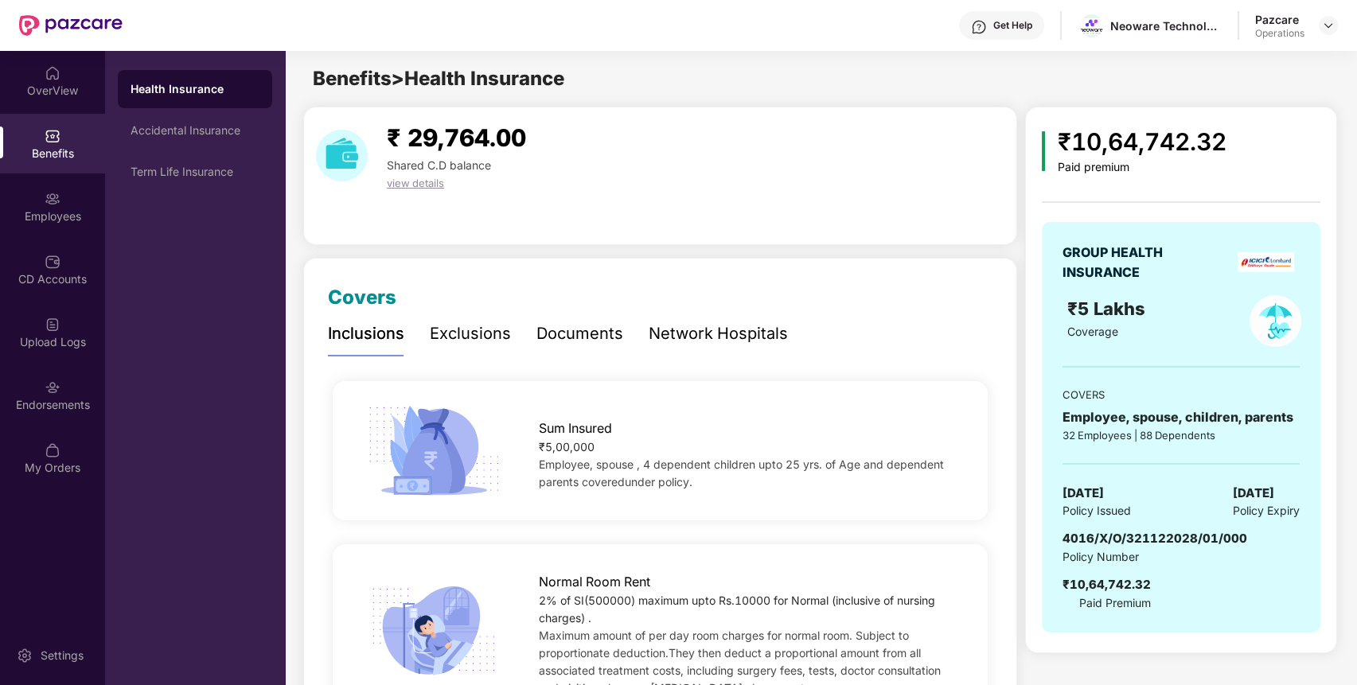
click at [1158, 541] on span "4016/X/O/321122028/01/000" at bounding box center [1154, 538] width 185 height 15
copy span "4016/X/O/321122028/01/000"
click at [1158, 541] on span "4016/X/O/321122028/01/000" at bounding box center [1154, 538] width 185 height 15
click at [64, 393] on div "Endorsements" at bounding box center [52, 395] width 105 height 60
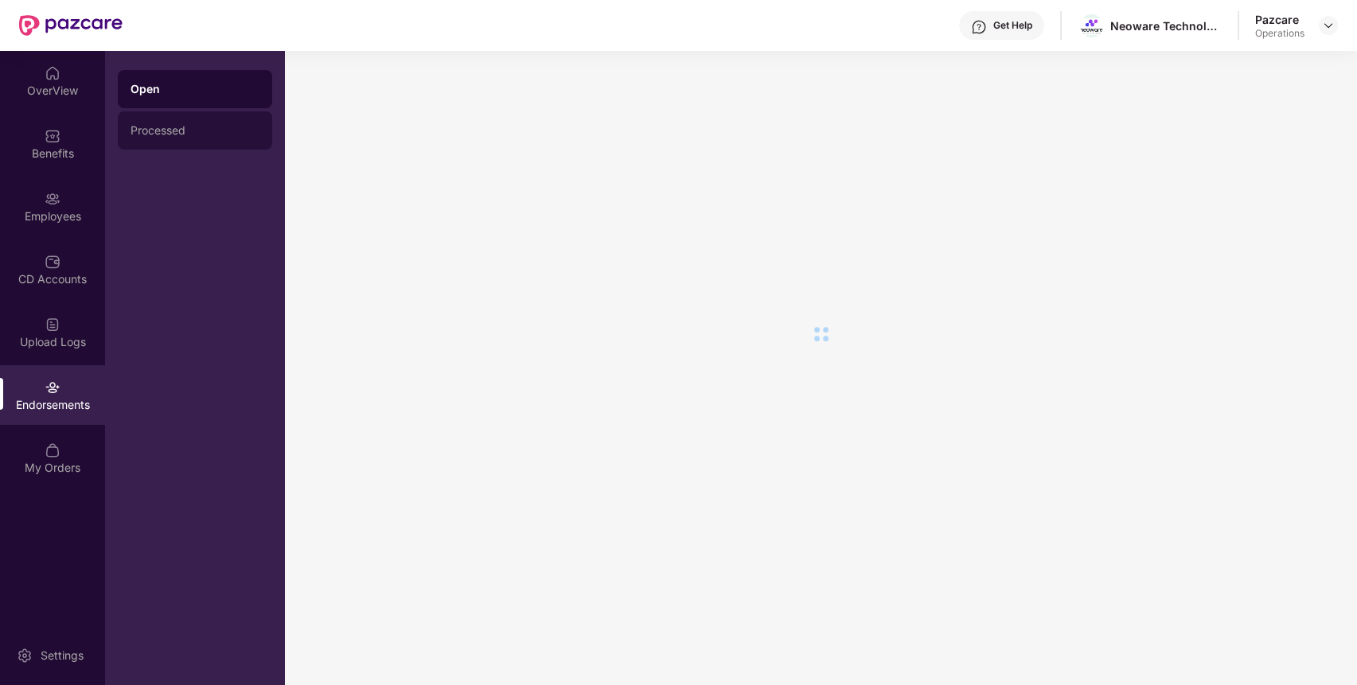
click at [238, 135] on div "Processed" at bounding box center [194, 130] width 129 height 13
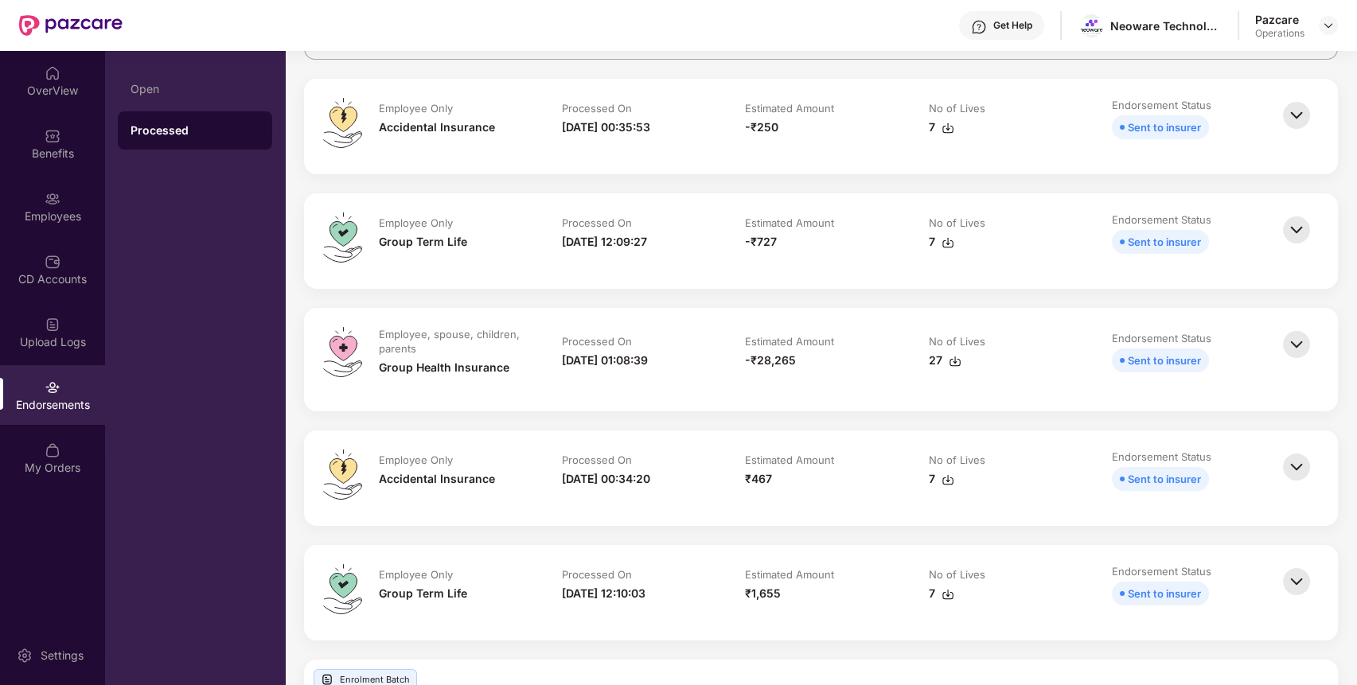
scroll to position [159, 0]
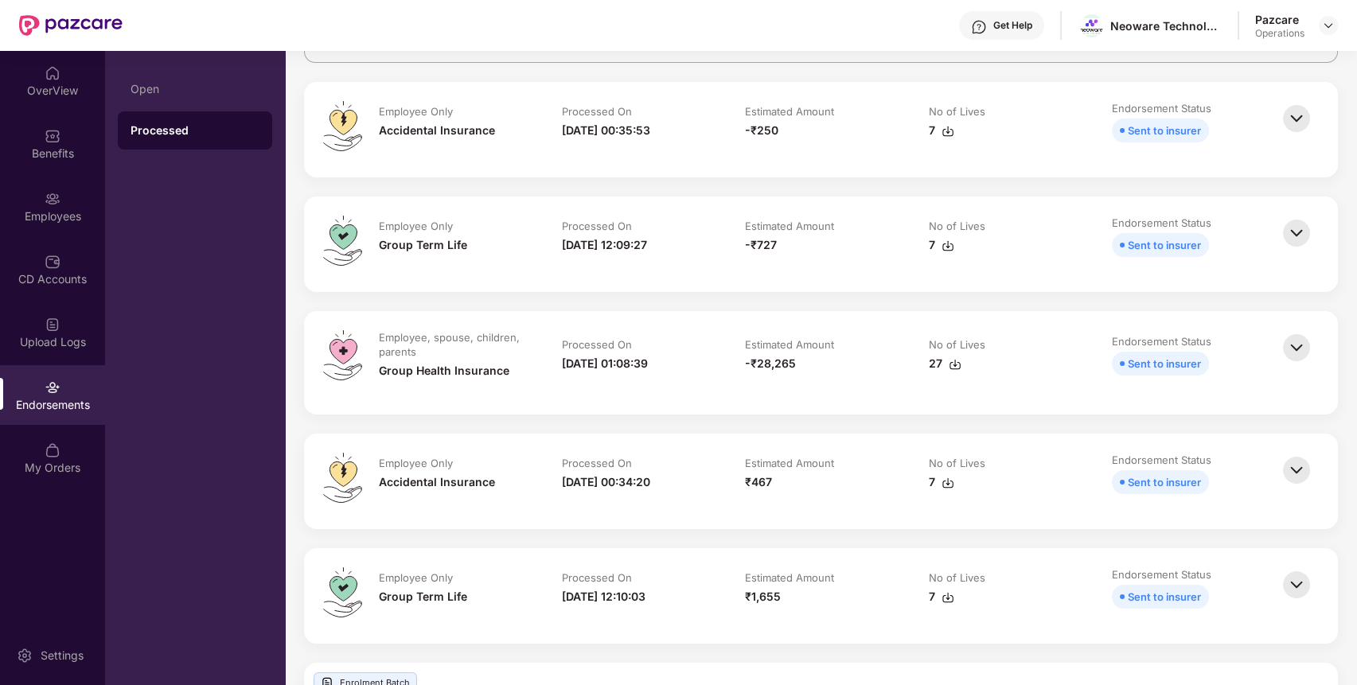
click at [1292, 348] on img at bounding box center [1296, 347] width 35 height 35
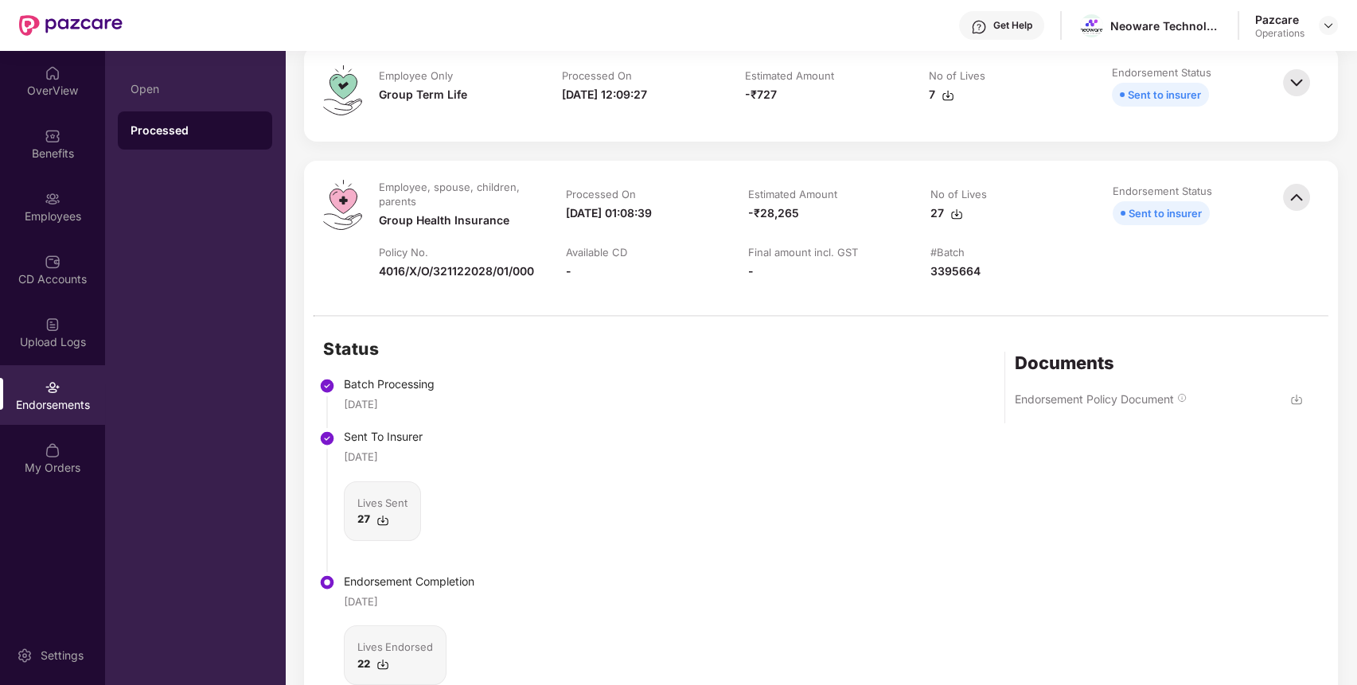
scroll to position [287, 0]
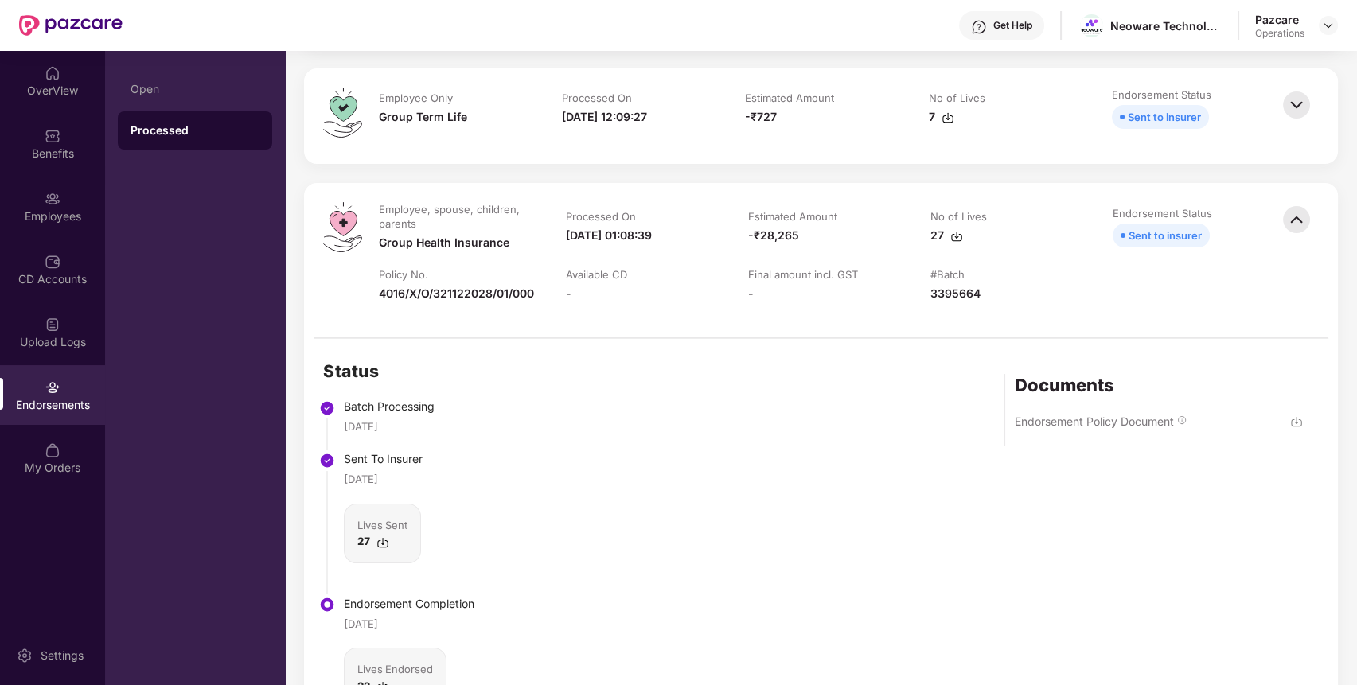
click at [968, 218] on div "No of Lives" at bounding box center [958, 216] width 56 height 14
click at [1057, 245] on td "No of Lives 27" at bounding box center [1005, 234] width 182 height 65
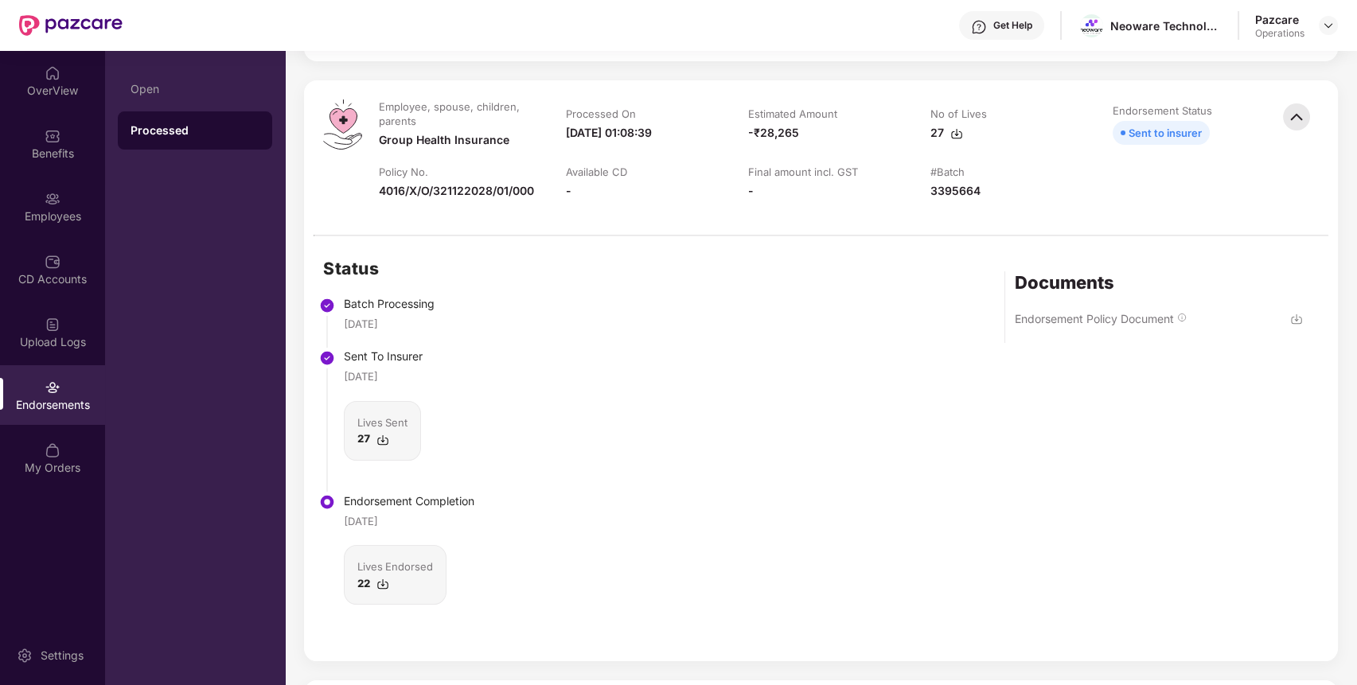
scroll to position [391, 0]
click at [1290, 318] on img at bounding box center [1296, 317] width 13 height 13
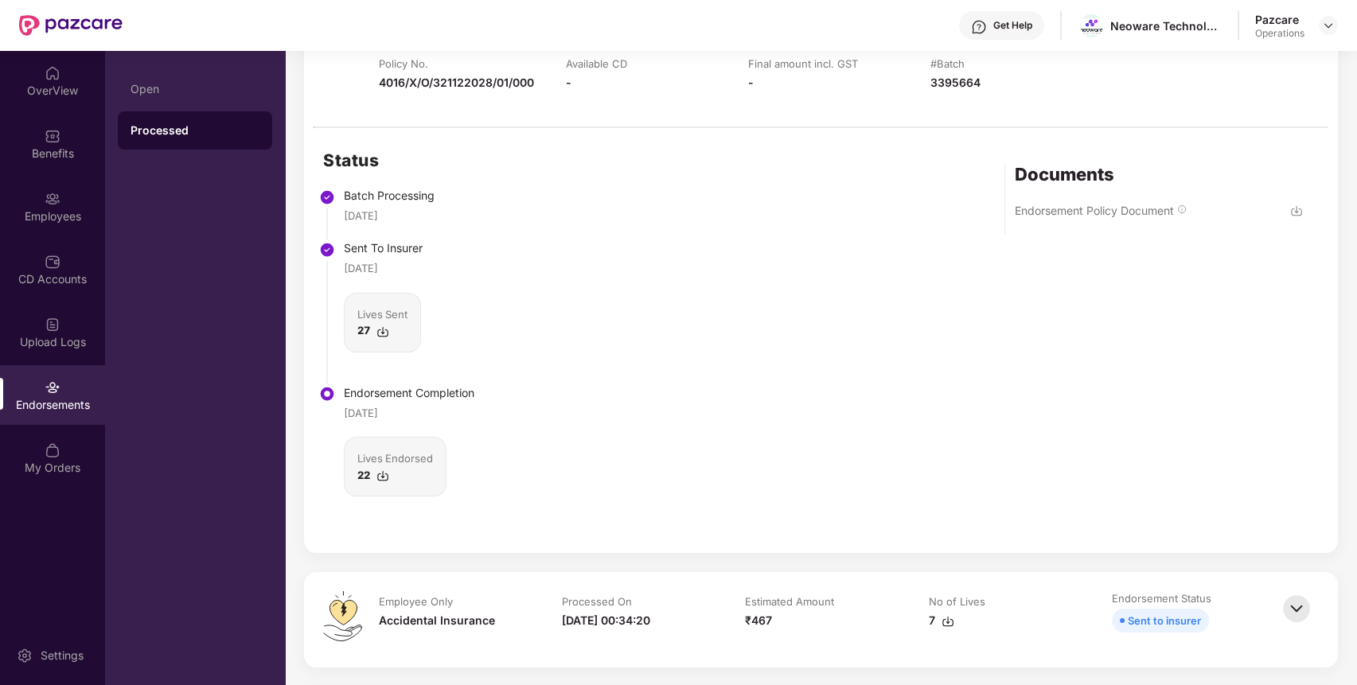
scroll to position [500, 0]
click at [384, 471] on img at bounding box center [382, 474] width 13 height 13
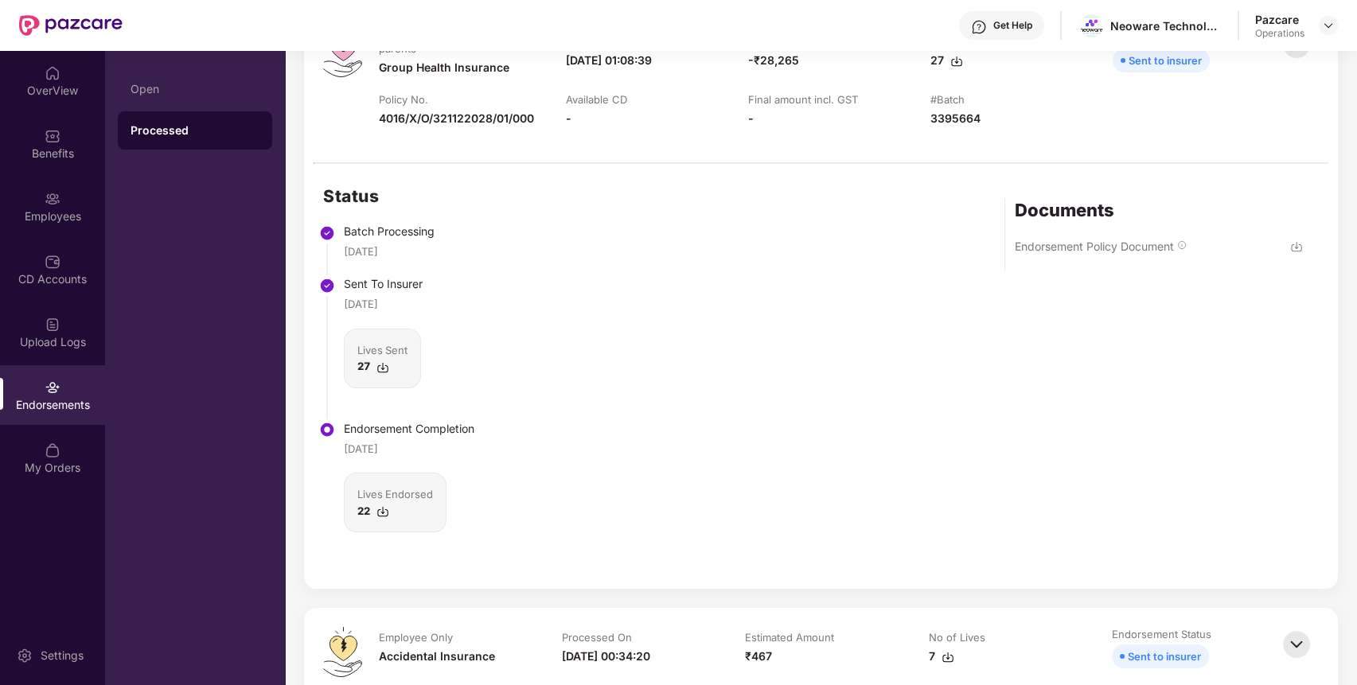
scroll to position [458, 0]
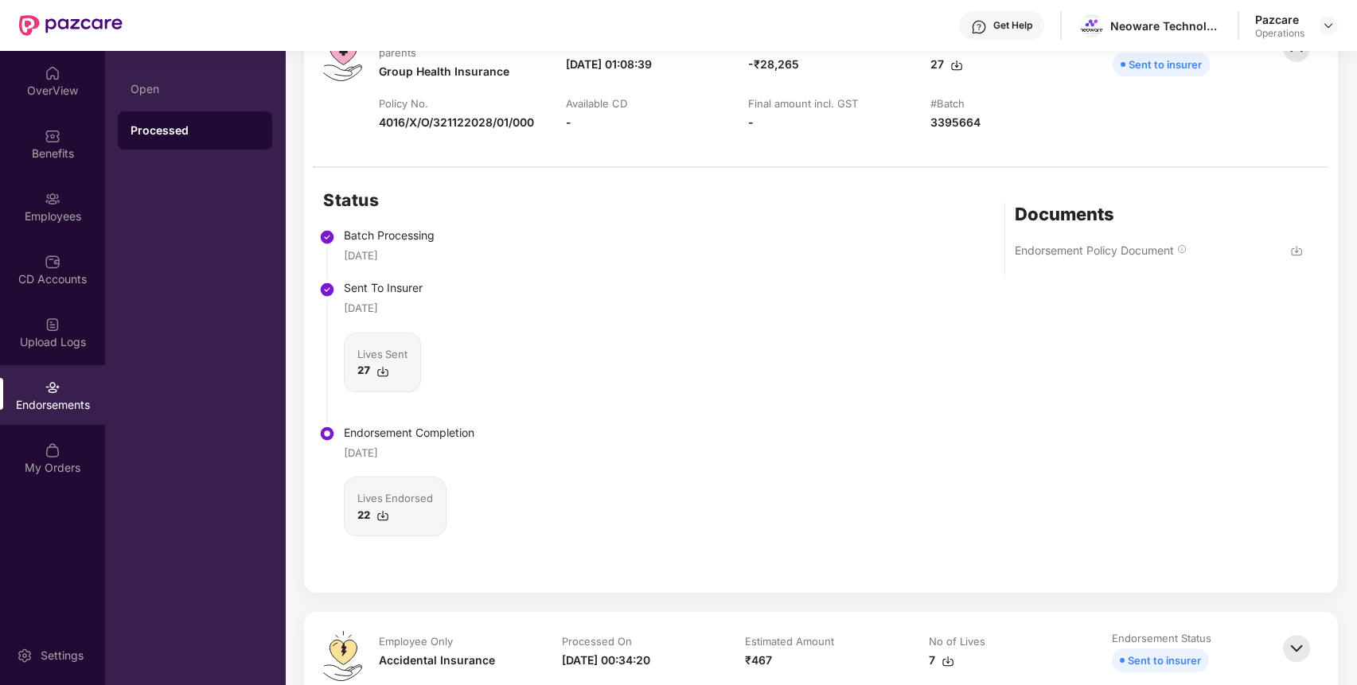
click at [658, 499] on div "Status Batch Processing [DATE] Sent To Insurer [DATE] Lives Sent 27 Endorsement…" at bounding box center [821, 380] width 1034 height 425
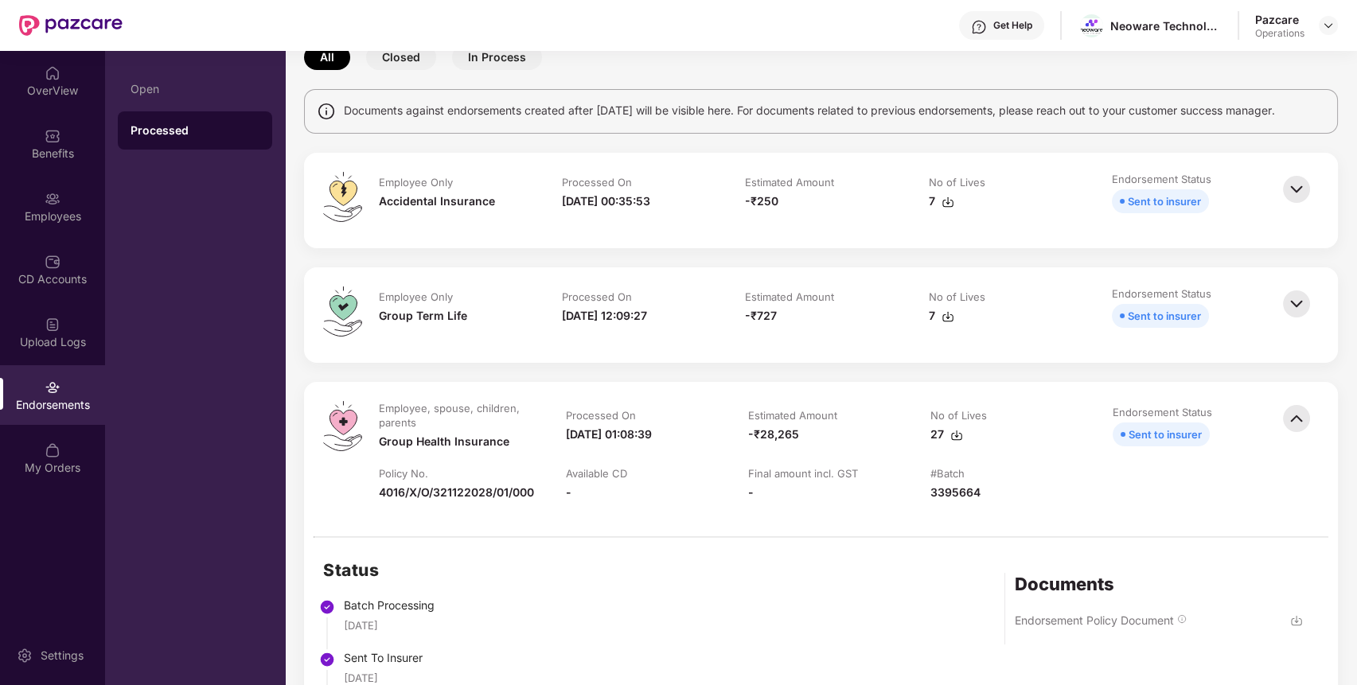
scroll to position [56, 0]
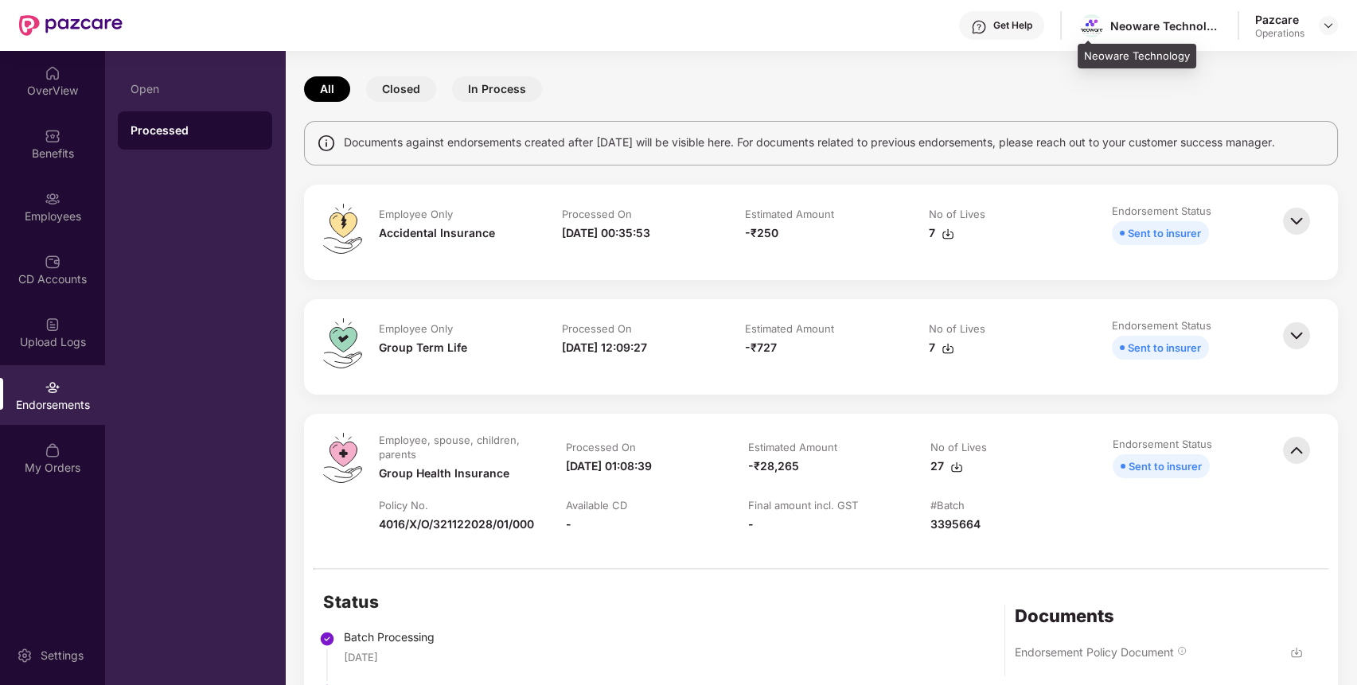
click at [1159, 16] on div "Neoware Technology" at bounding box center [1149, 26] width 144 height 28
copy div "Neoware Technology"
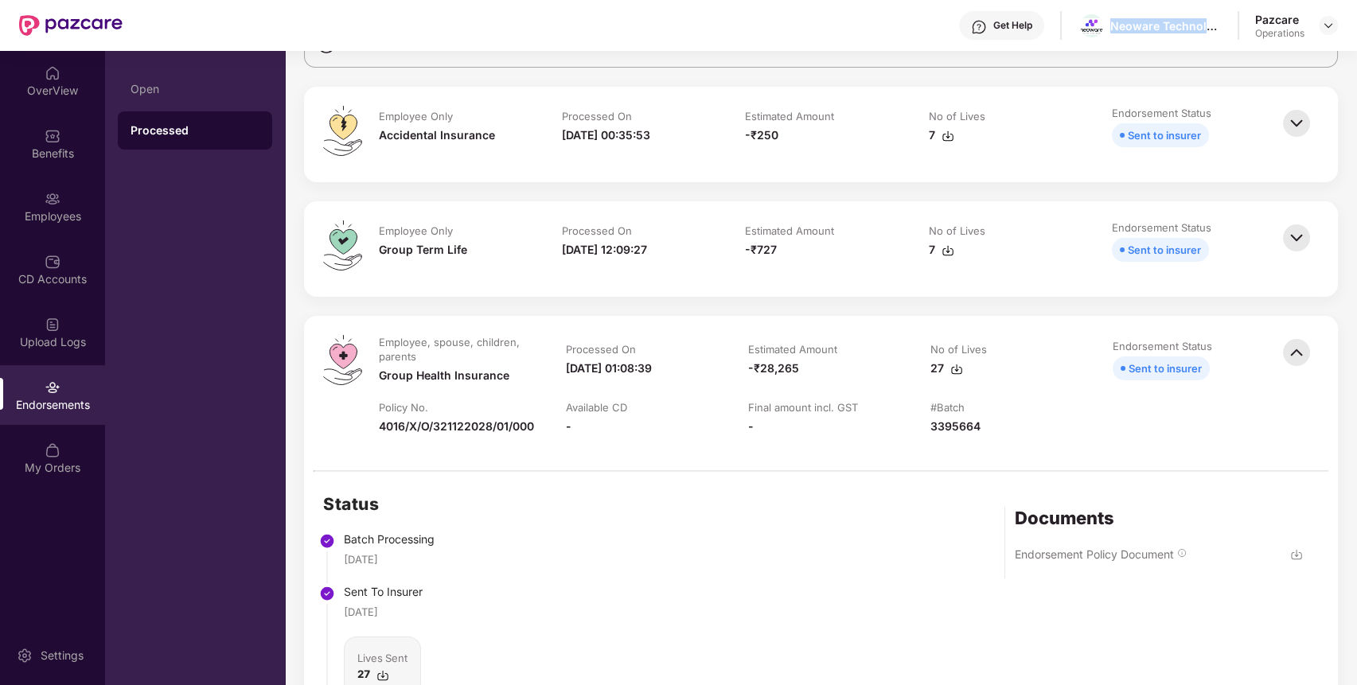
scroll to position [0, 0]
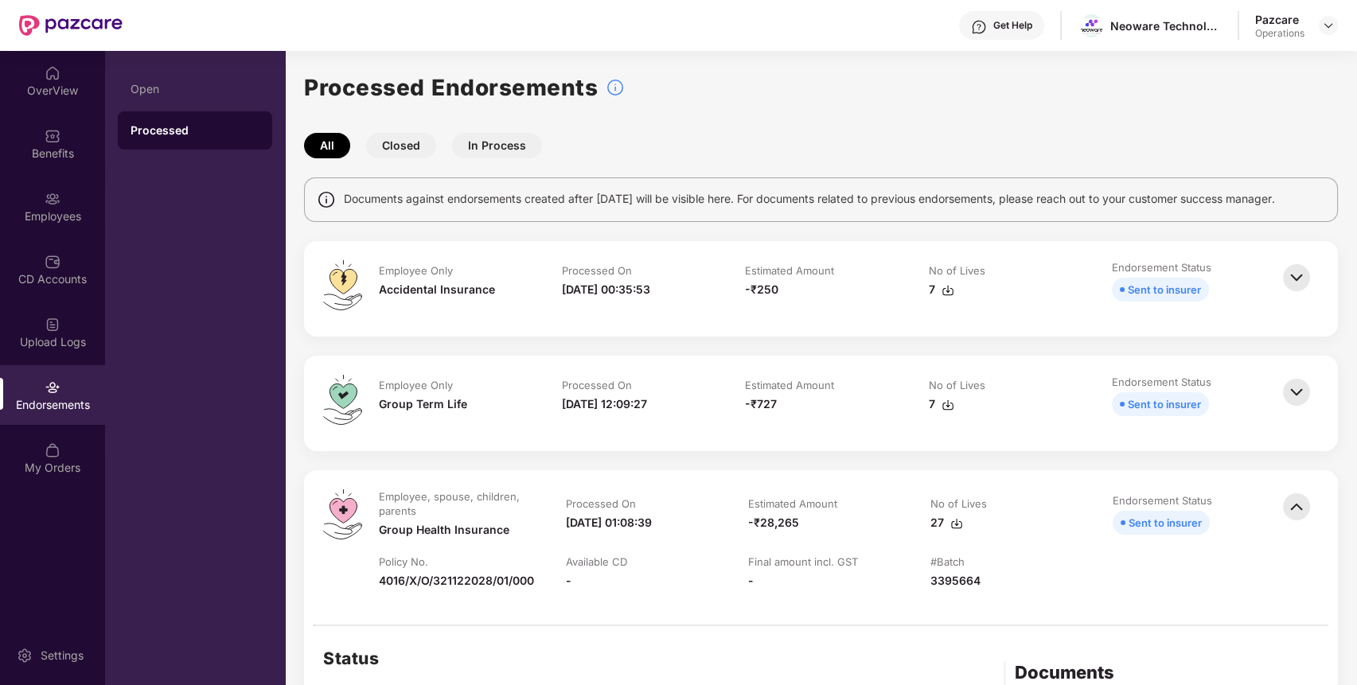
click at [60, 411] on div "Endorsements" at bounding box center [52, 405] width 105 height 16
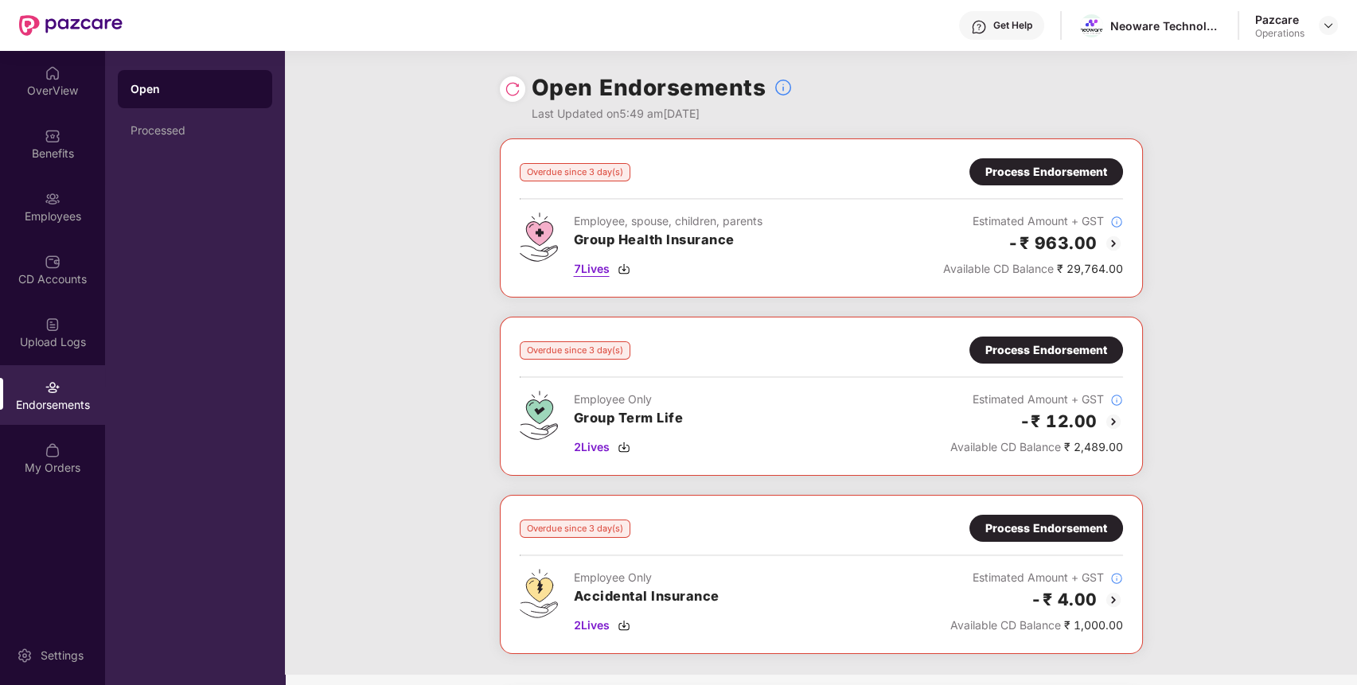
click at [598, 267] on span "7 Lives" at bounding box center [592, 269] width 36 height 18
click at [1024, 163] on div "Process Endorsement" at bounding box center [1046, 172] width 122 height 18
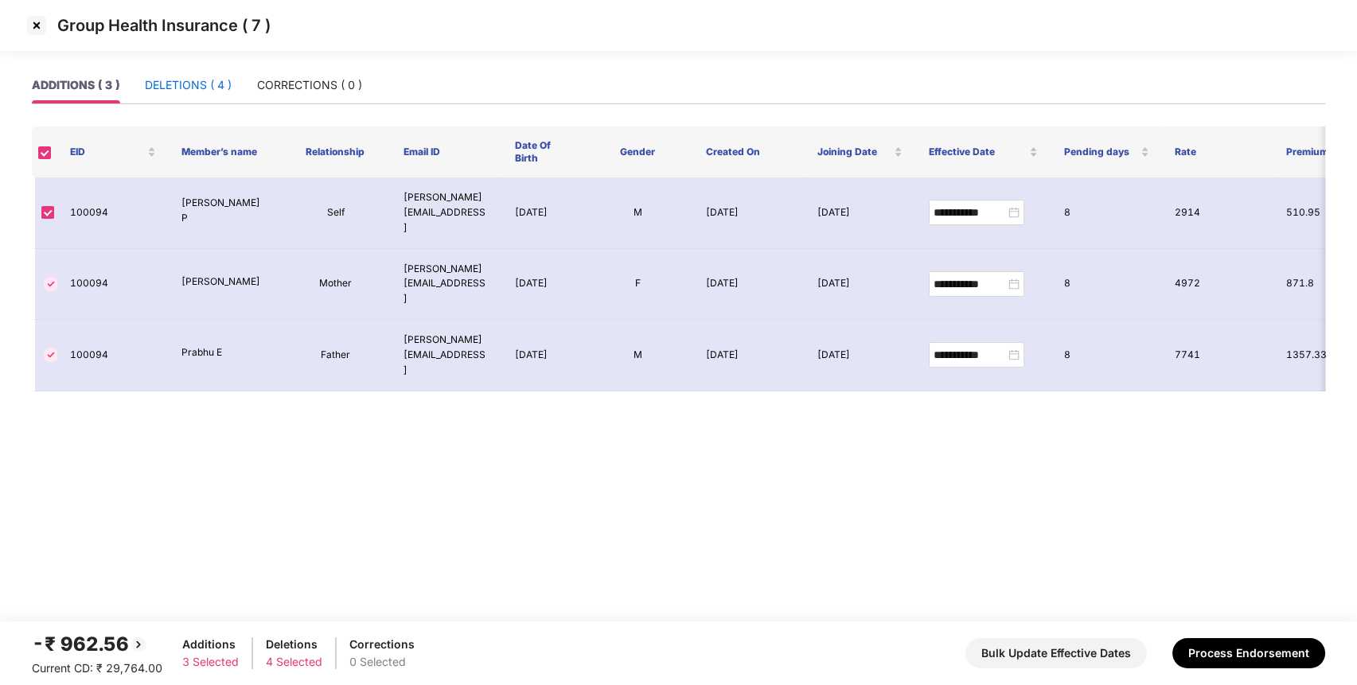
click at [191, 76] on div "DELETIONS ( 4 )" at bounding box center [188, 85] width 87 height 18
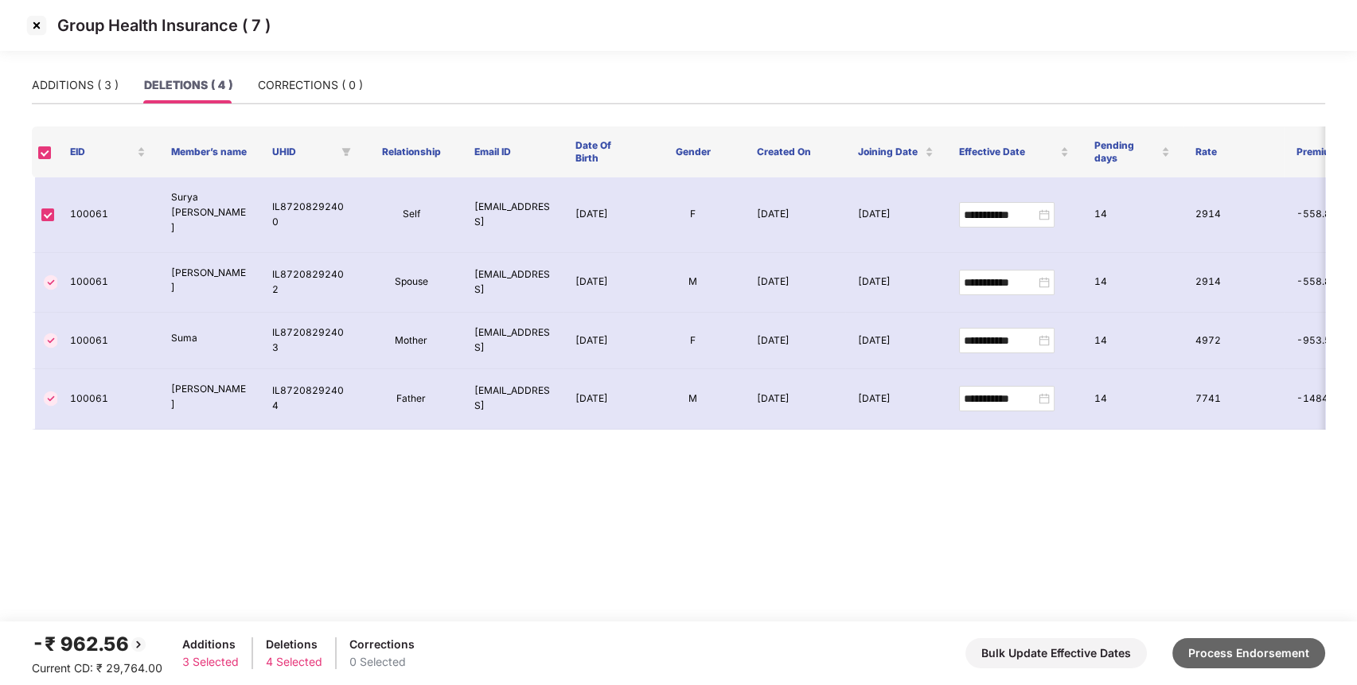
click at [1287, 658] on button "Process Endorsement" at bounding box center [1248, 653] width 153 height 30
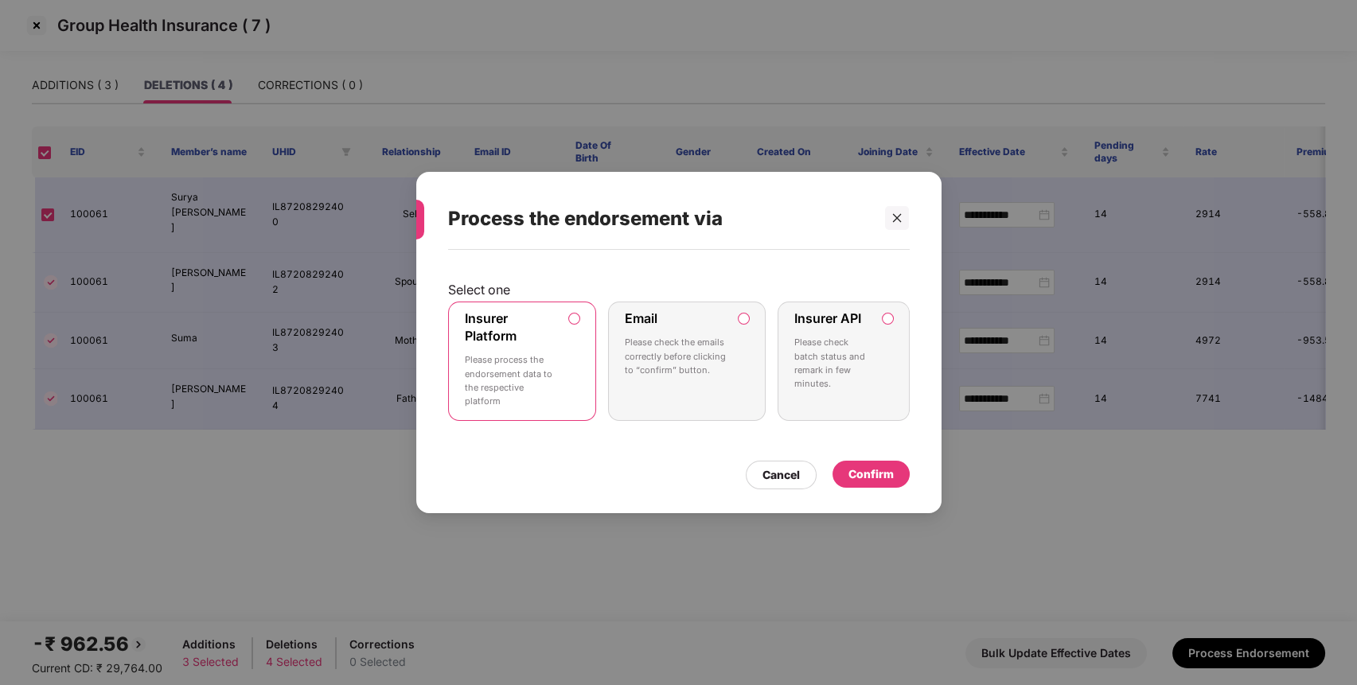
click at [834, 326] on div "Insurer API Please check batch status and remark in few minutes." at bounding box center [832, 352] width 76 height 84
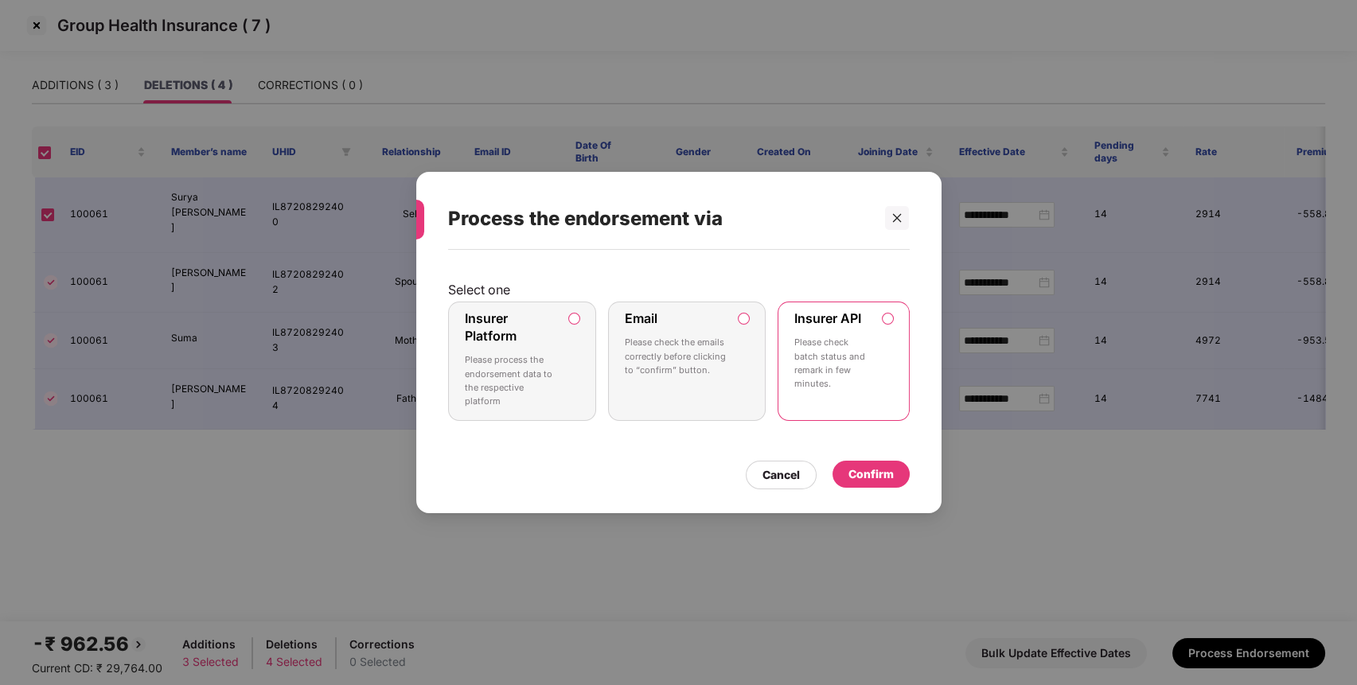
click at [863, 472] on div "Confirm" at bounding box center [870, 474] width 45 height 18
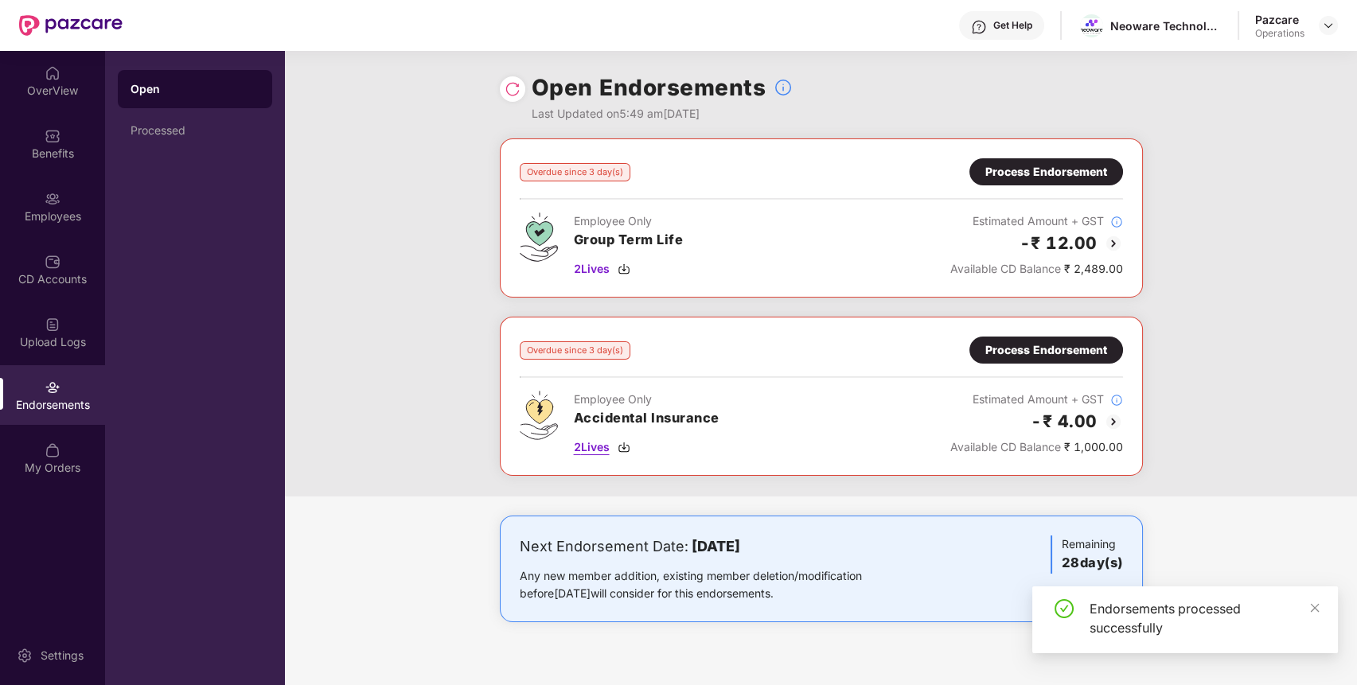
click at [590, 451] on span "2 Lives" at bounding box center [592, 447] width 36 height 18
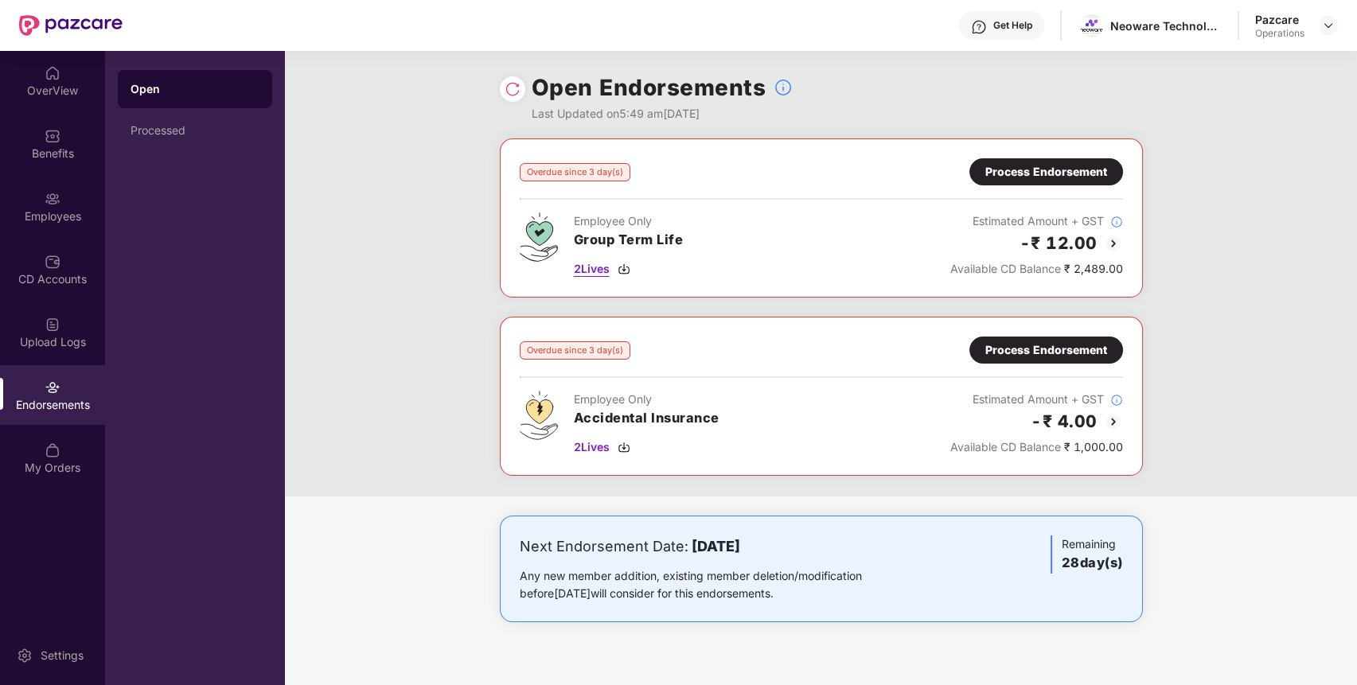
click at [593, 271] on span "2 Lives" at bounding box center [592, 269] width 36 height 18
click at [79, 150] on div "Benefits" at bounding box center [52, 154] width 105 height 16
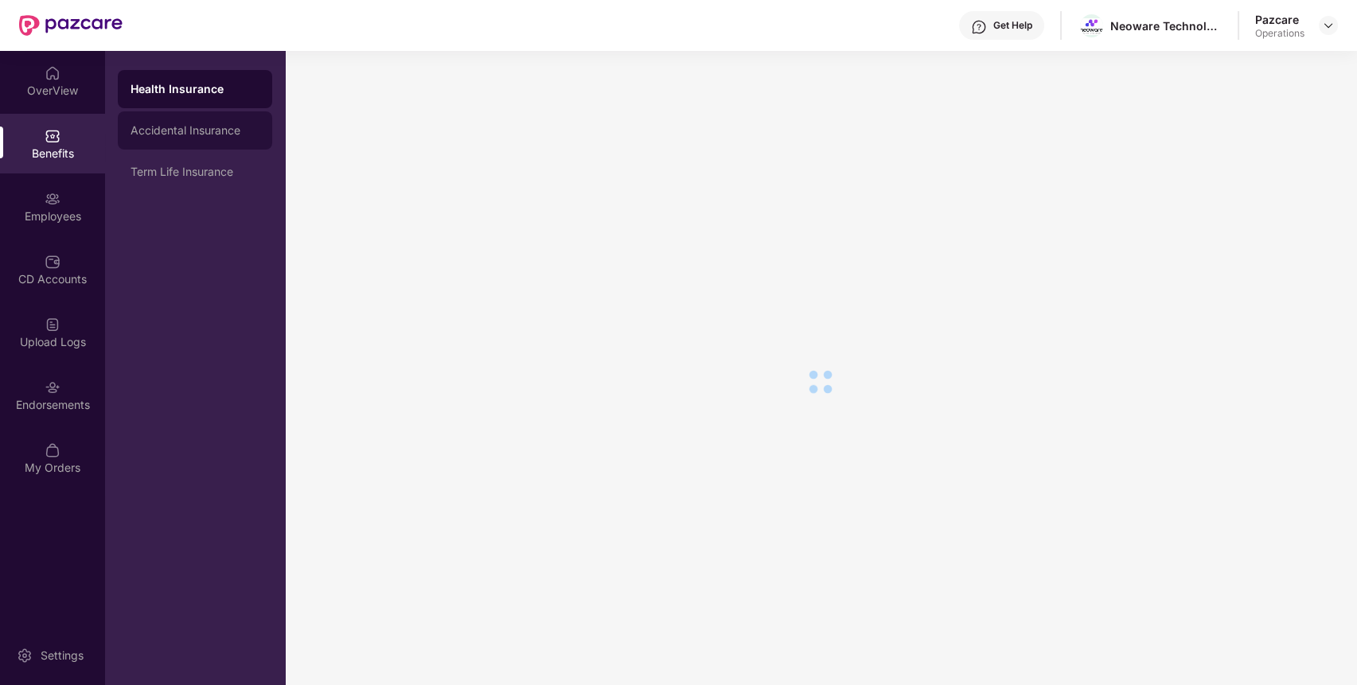
click at [145, 136] on div "Accidental Insurance" at bounding box center [194, 130] width 129 height 13
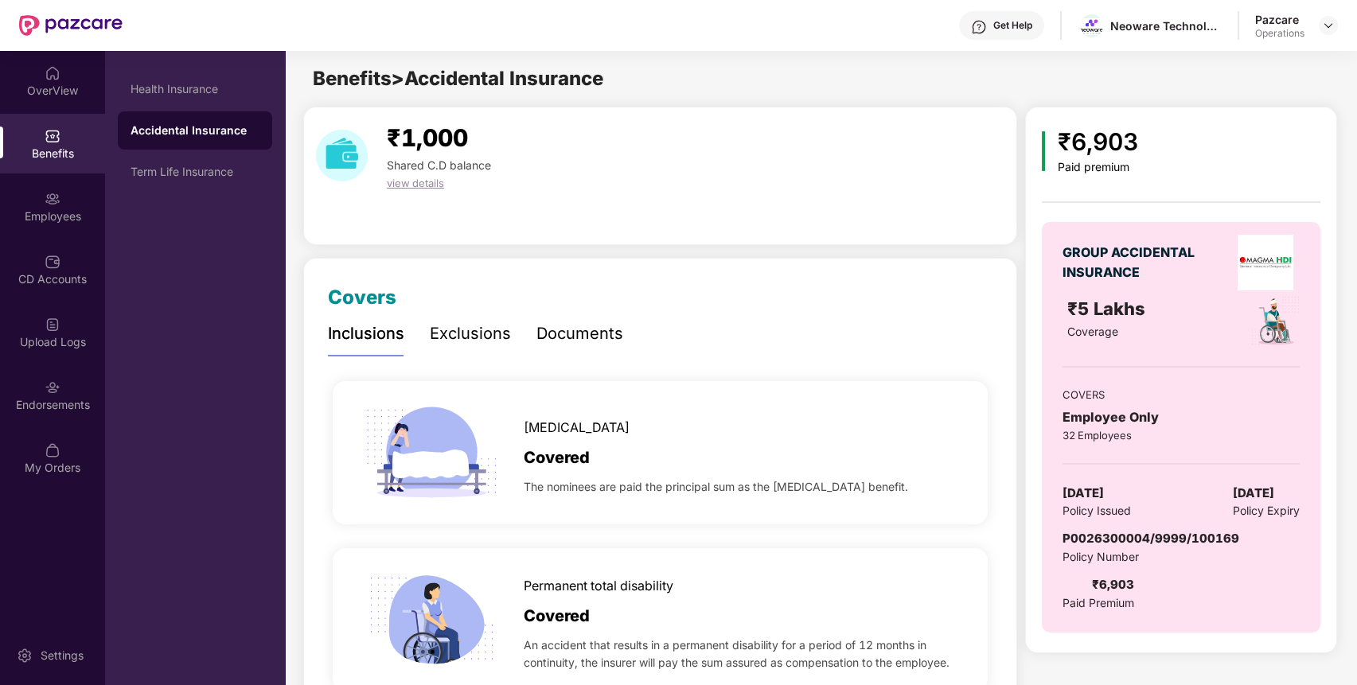
click at [1157, 536] on span "P0026300004/9999/100169" at bounding box center [1150, 538] width 177 height 15
copy span "P0026300004/9999/100169"
click at [59, 399] on div "Endorsements" at bounding box center [52, 405] width 105 height 16
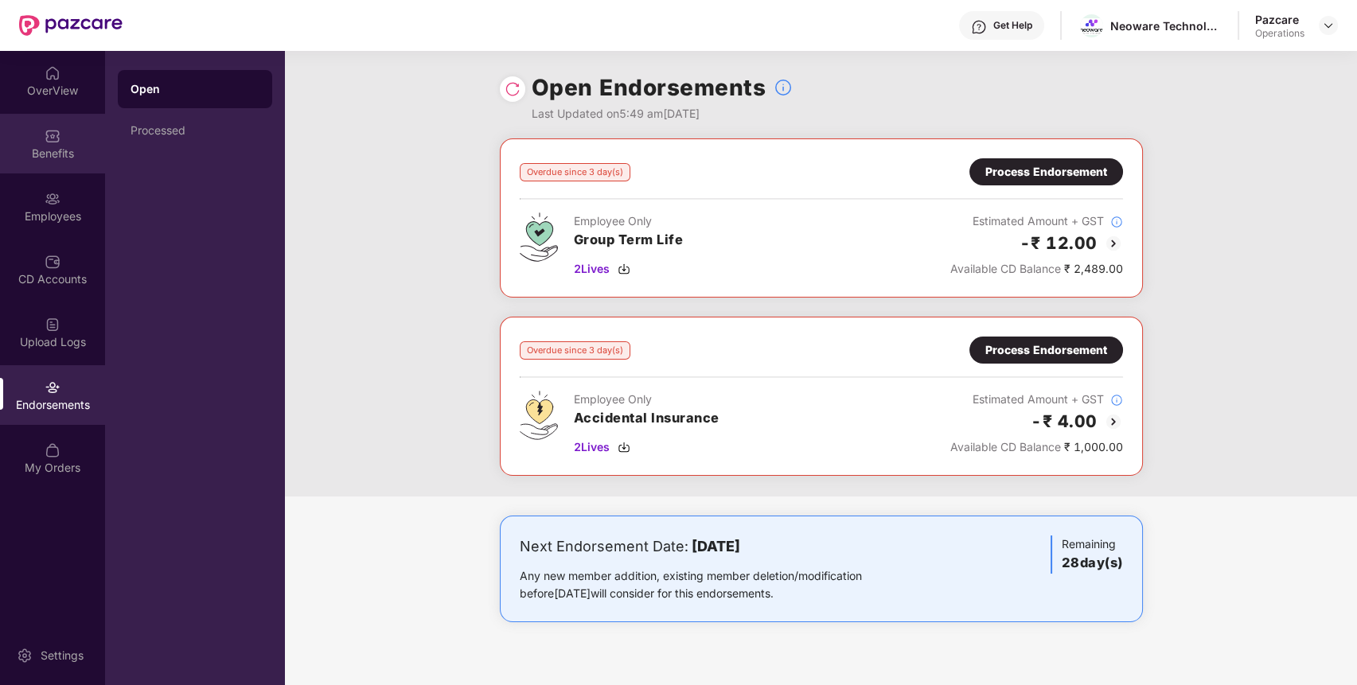
click at [45, 135] on img at bounding box center [53, 136] width 16 height 16
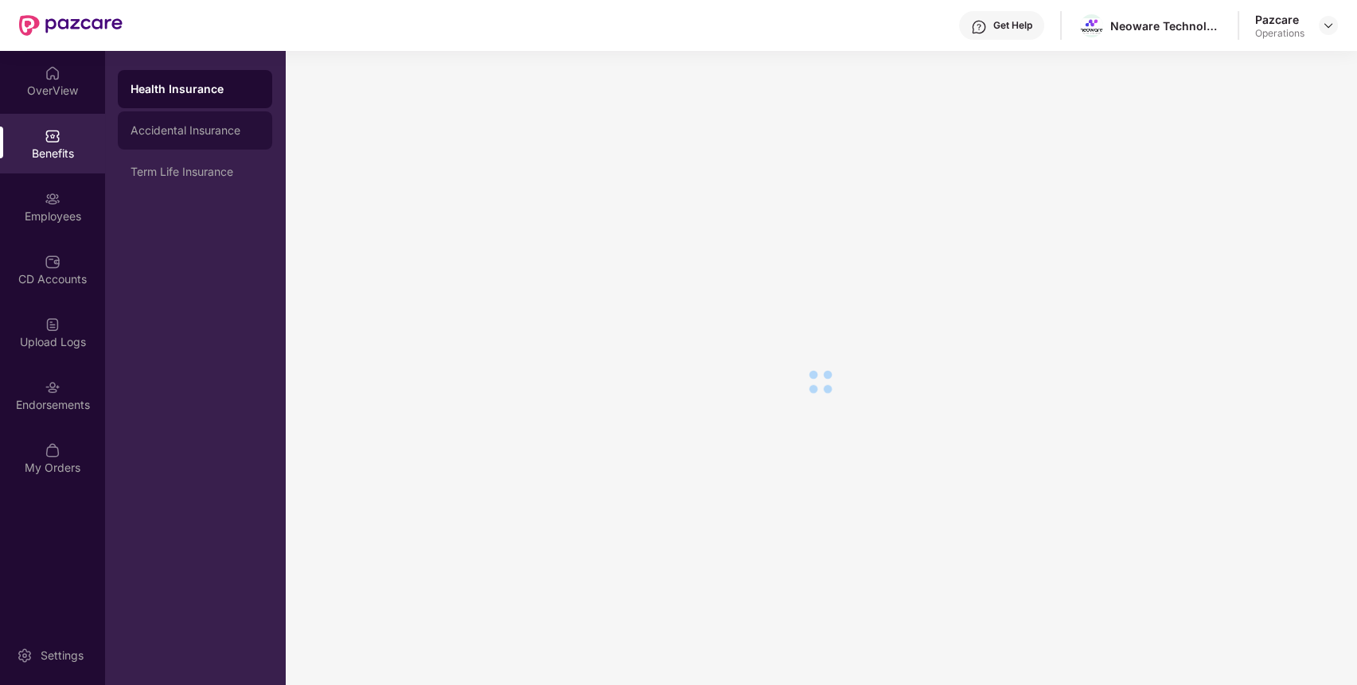
click at [156, 132] on div "Accidental Insurance" at bounding box center [194, 130] width 129 height 13
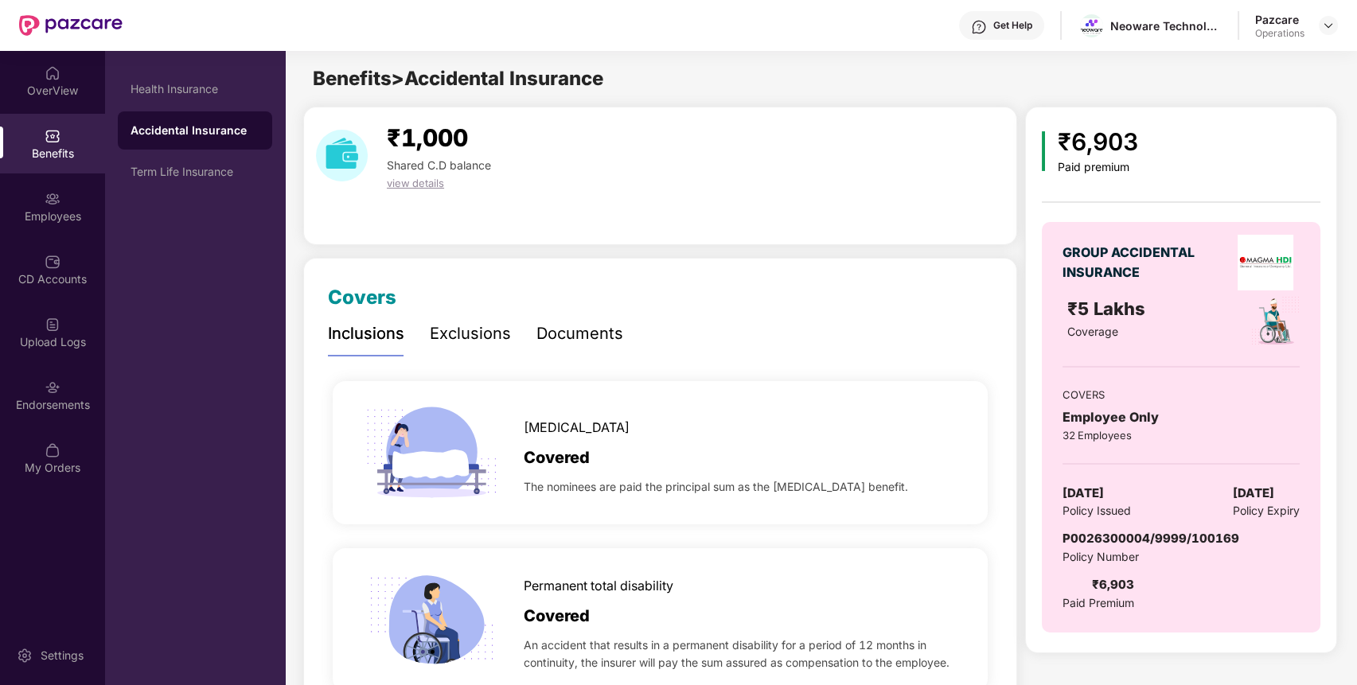
click at [1163, 533] on span "P0026300004/9999/100169" at bounding box center [1150, 538] width 177 height 15
copy span "P0026300004/9999/100169"
click at [1163, 533] on span "P0026300004/9999/100169" at bounding box center [1150, 538] width 177 height 15
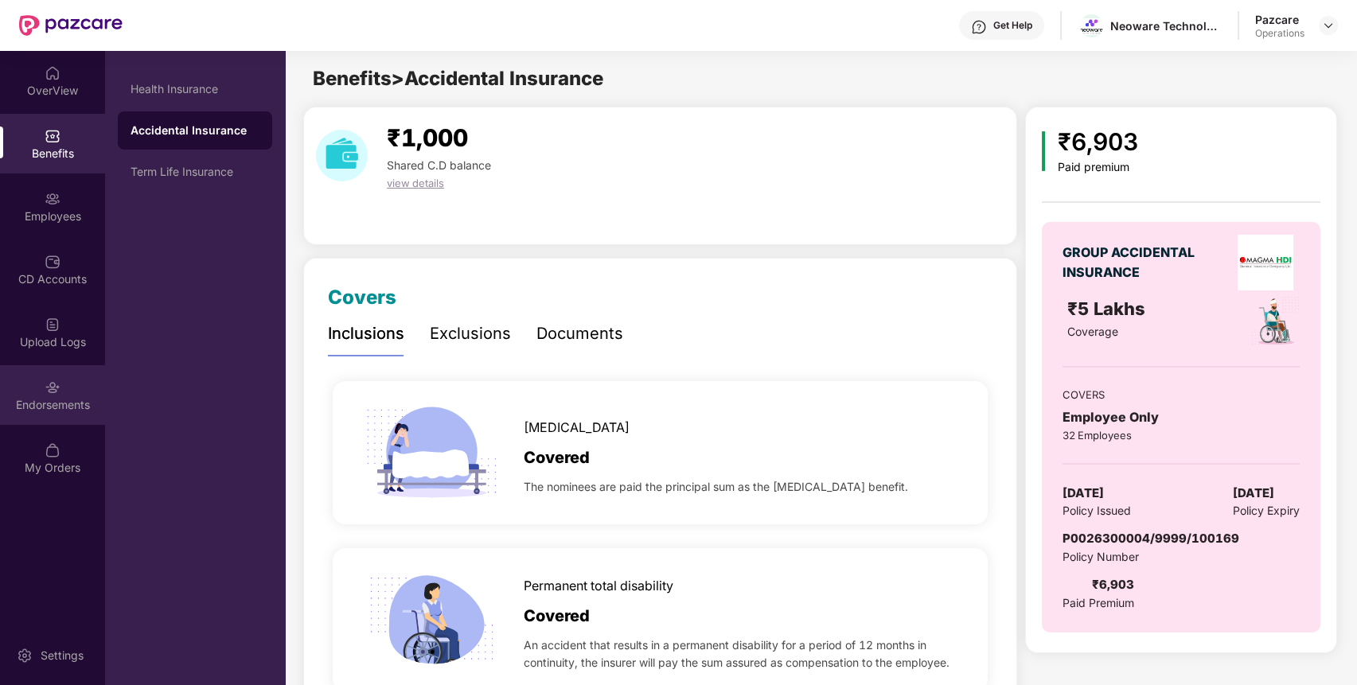
click at [60, 405] on div "Endorsements" at bounding box center [52, 405] width 105 height 16
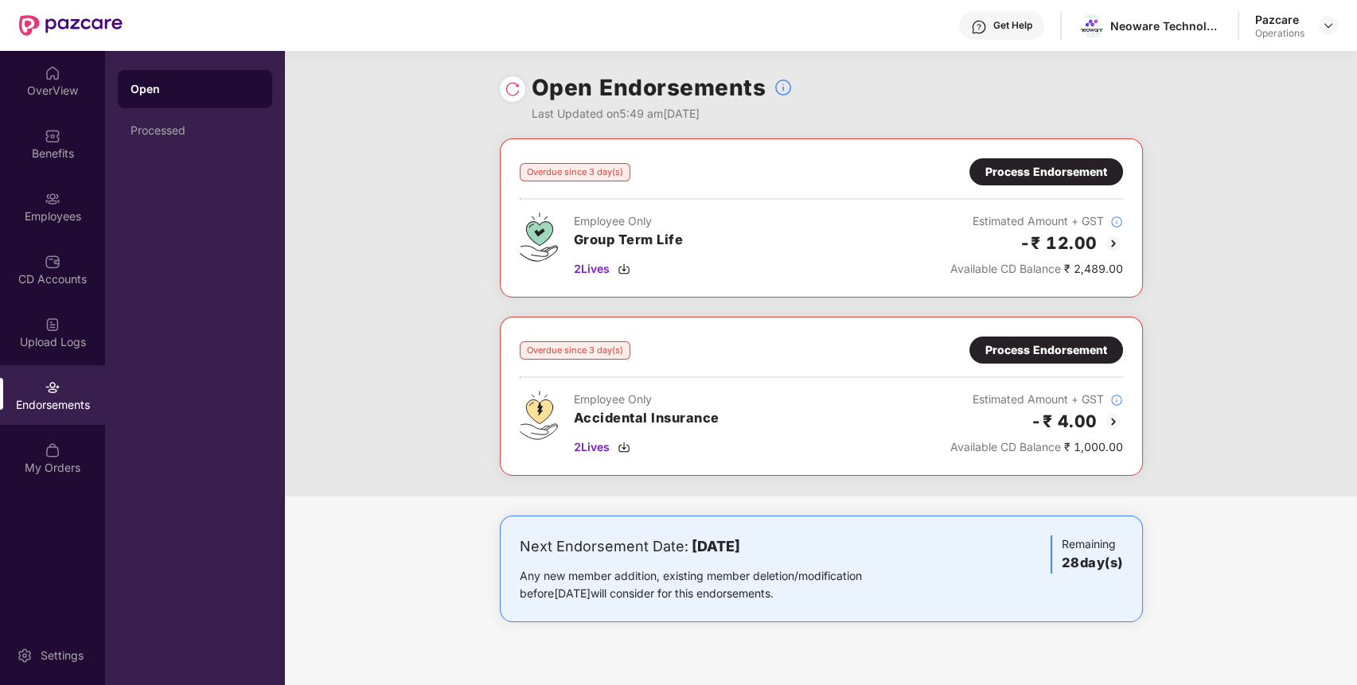
click at [1058, 349] on div "Process Endorsement" at bounding box center [1046, 350] width 122 height 18
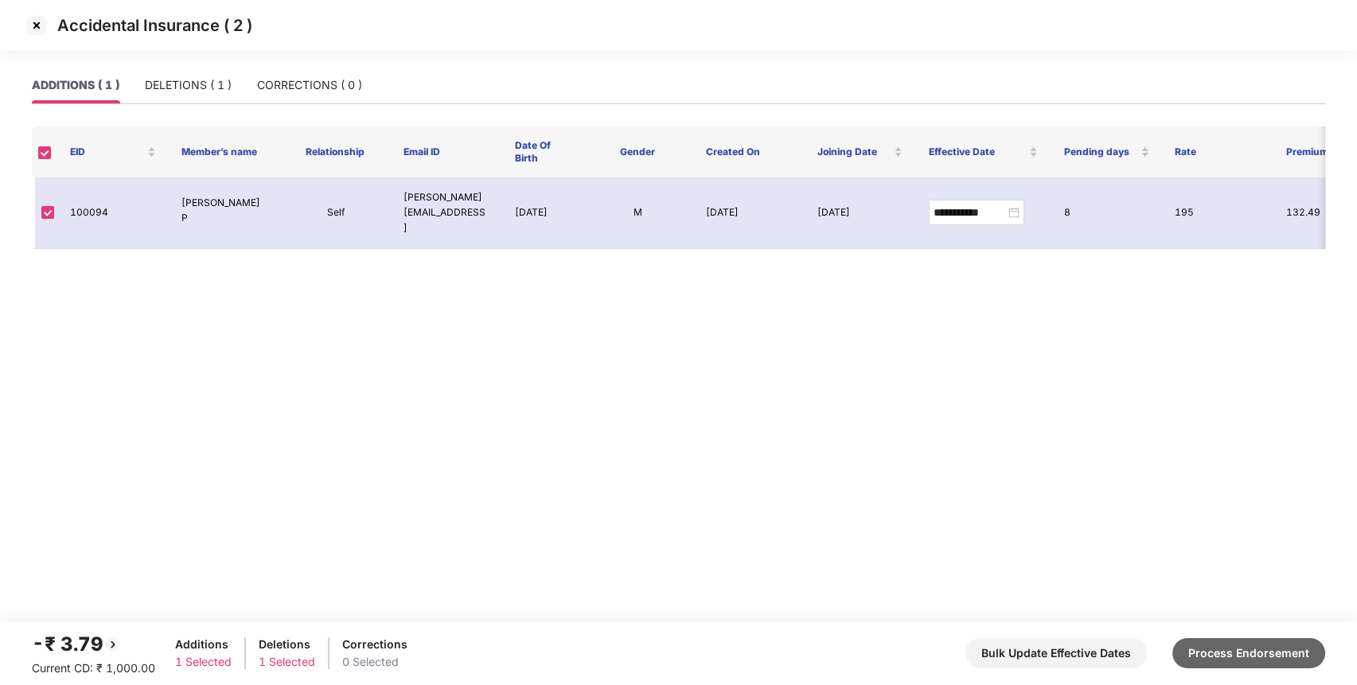
click at [1267, 640] on button "Process Endorsement" at bounding box center [1248, 653] width 153 height 30
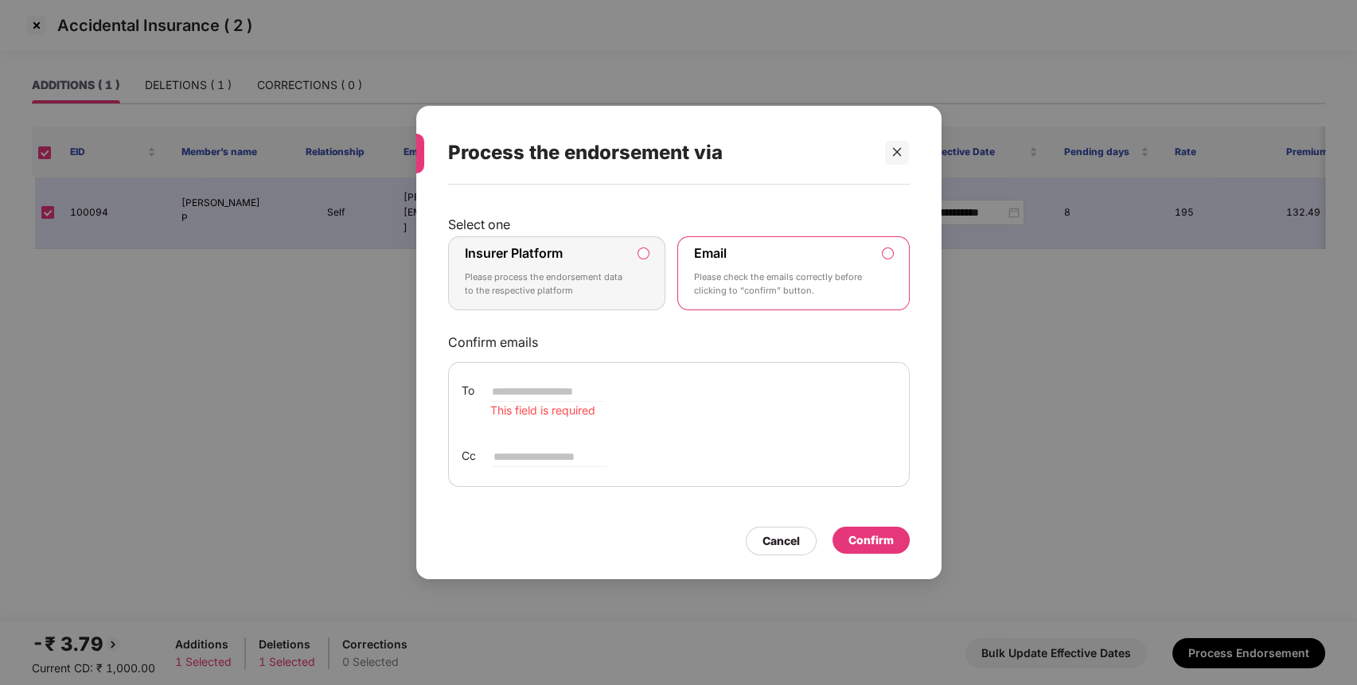
click at [615, 274] on p "Please process the endorsement data to the respective platform" at bounding box center [546, 285] width 162 height 28
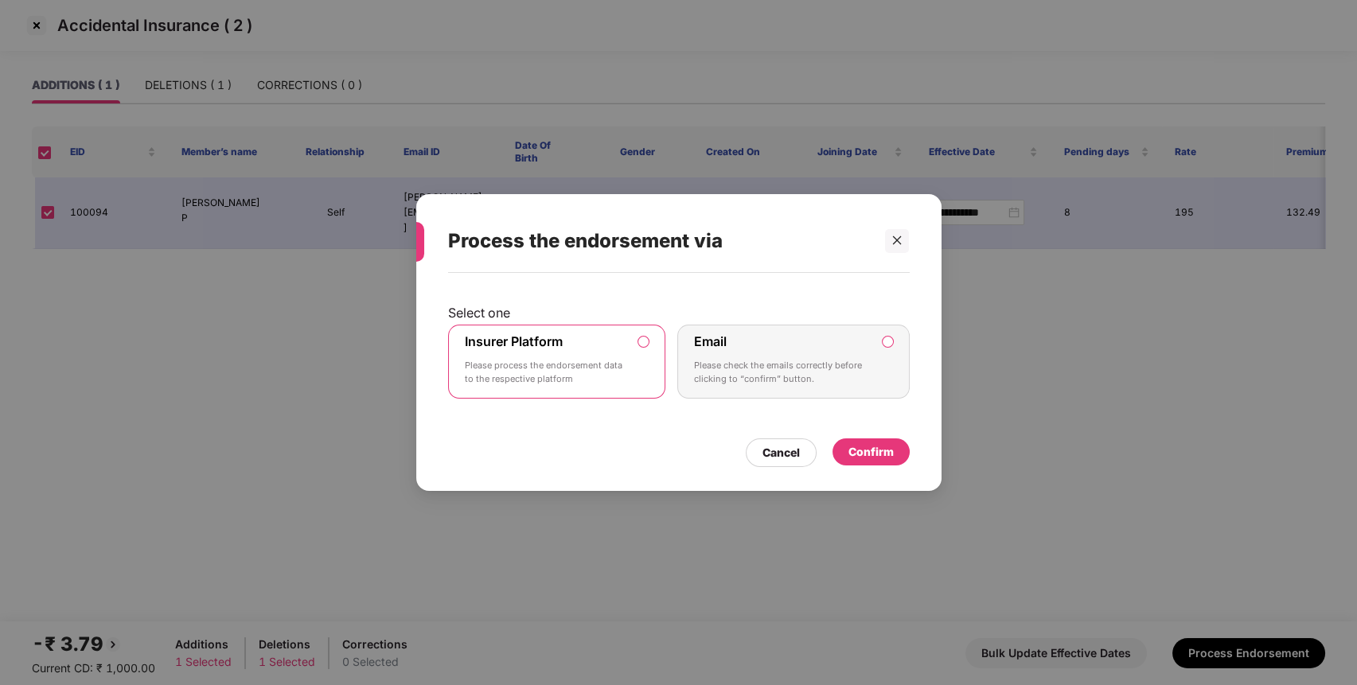
click at [855, 448] on div "Confirm" at bounding box center [870, 452] width 45 height 18
